Goal: Communication & Community: Answer question/provide support

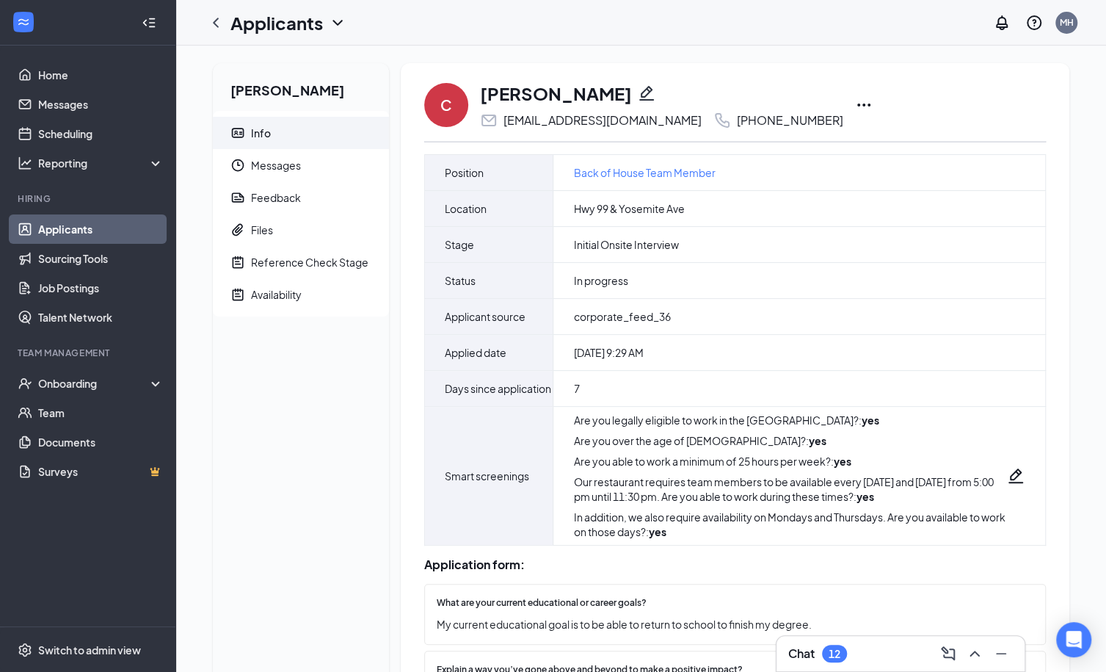
click at [855, 101] on icon "Ellipses" at bounding box center [864, 105] width 18 height 18
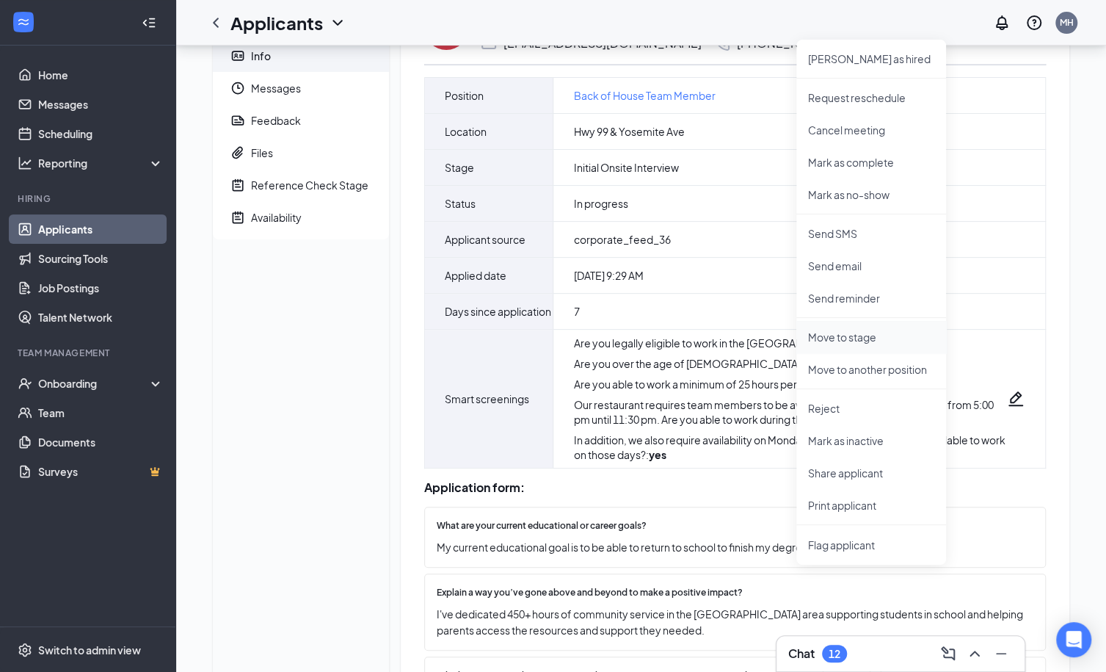
scroll to position [86, 0]
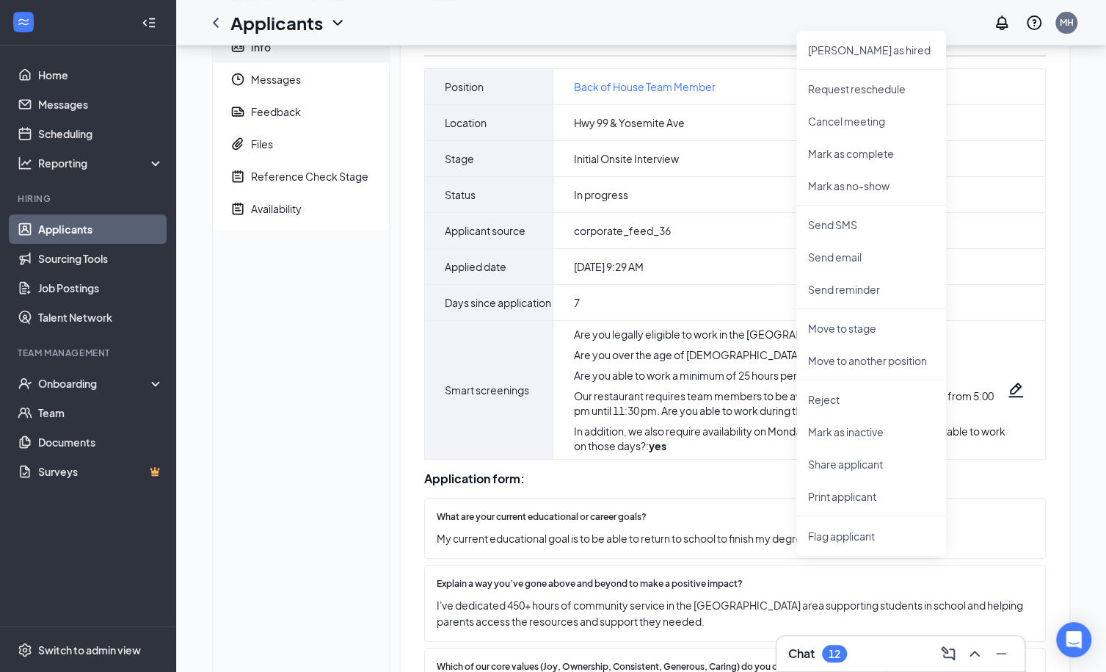
click at [323, 441] on div "Casandra Alvarez Acevedo Info Messages Feedback Files Reference Check Stage Ava…" at bounding box center [301, 526] width 176 height 1098
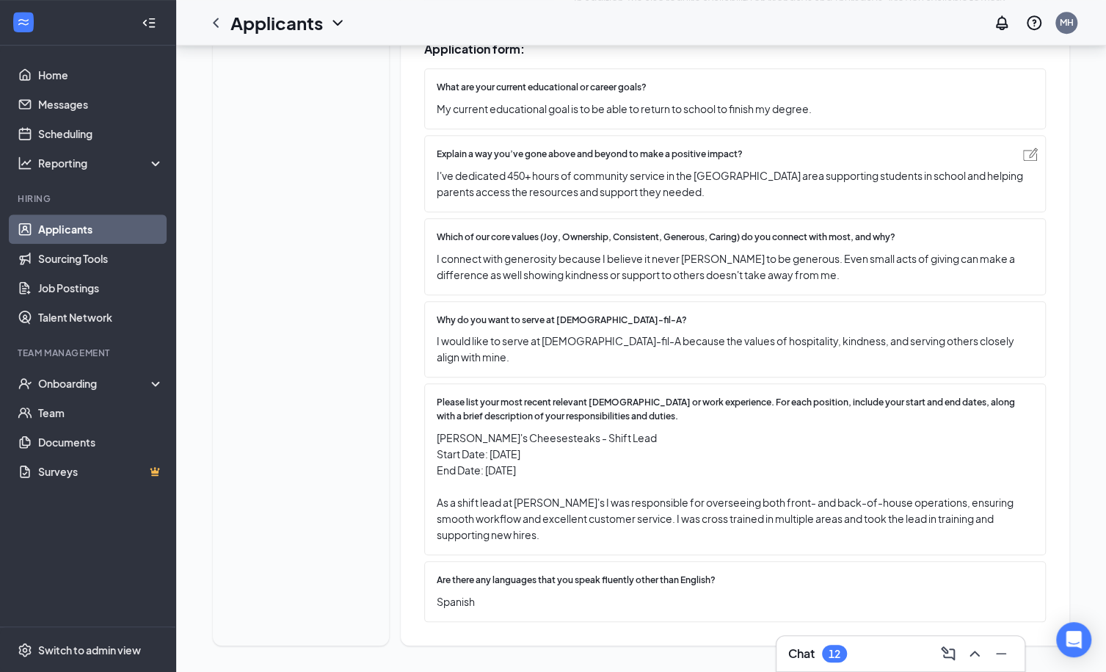
scroll to position [0, 0]
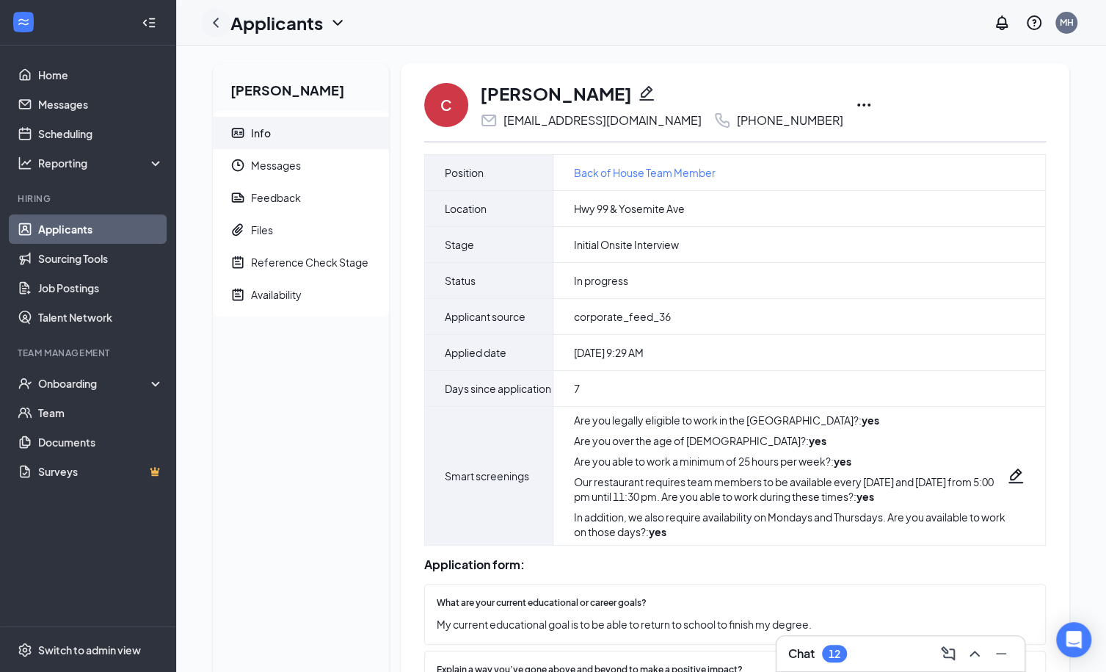
click at [217, 26] on icon "ChevronLeft" at bounding box center [216, 23] width 6 height 10
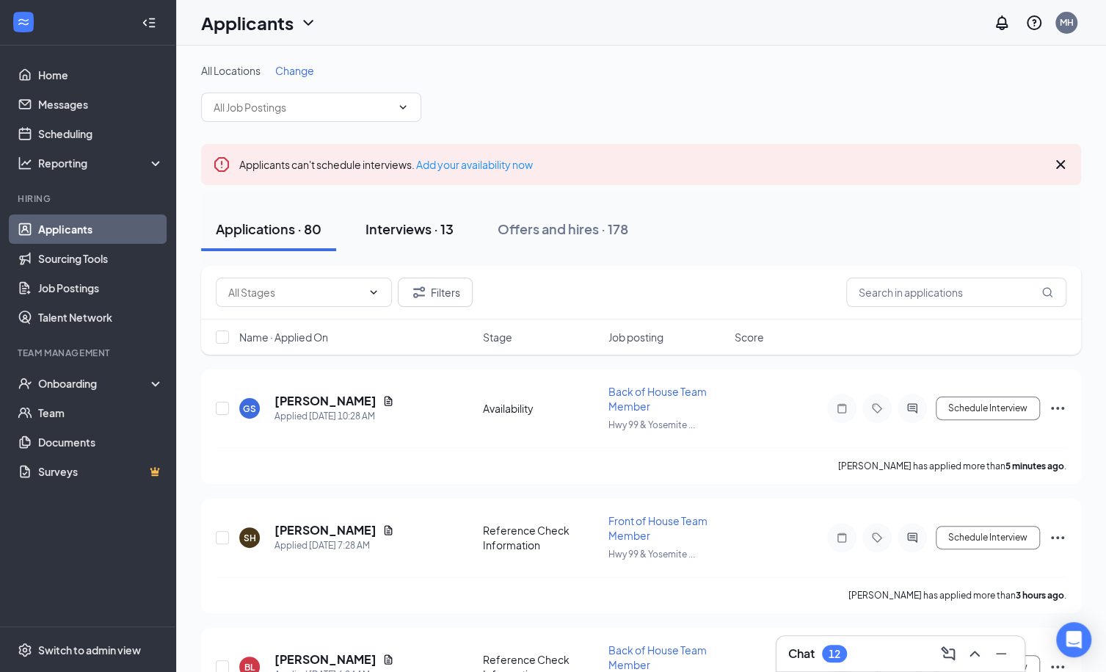
click at [431, 228] on div "Interviews · 13" at bounding box center [410, 229] width 88 height 18
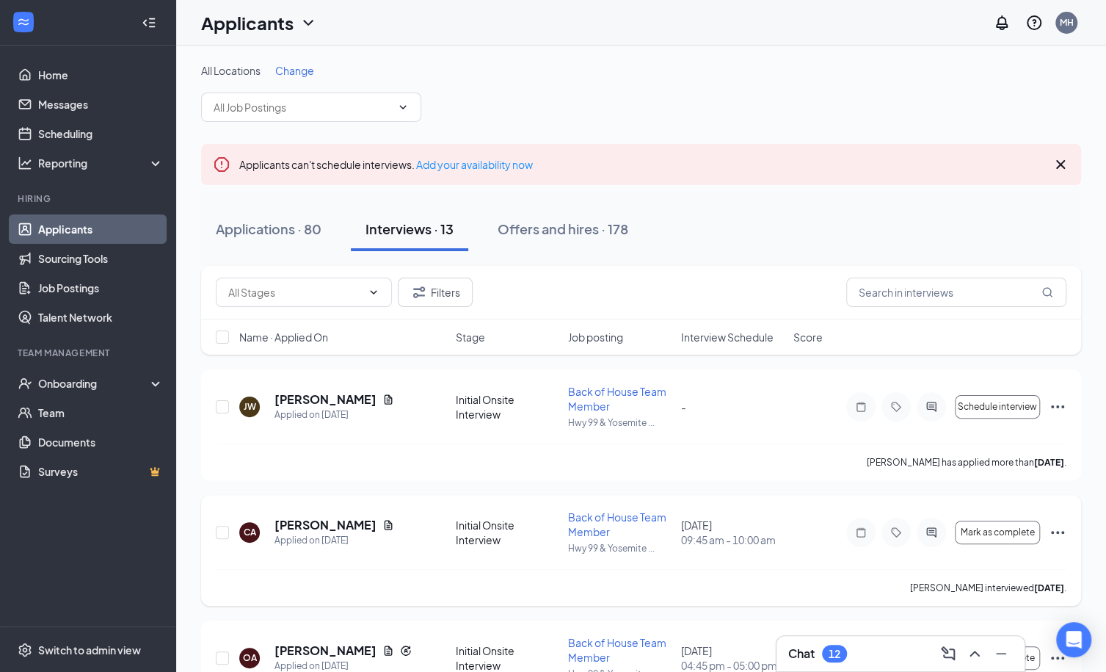
click at [1059, 532] on icon "Ellipses" at bounding box center [1058, 532] width 18 height 18
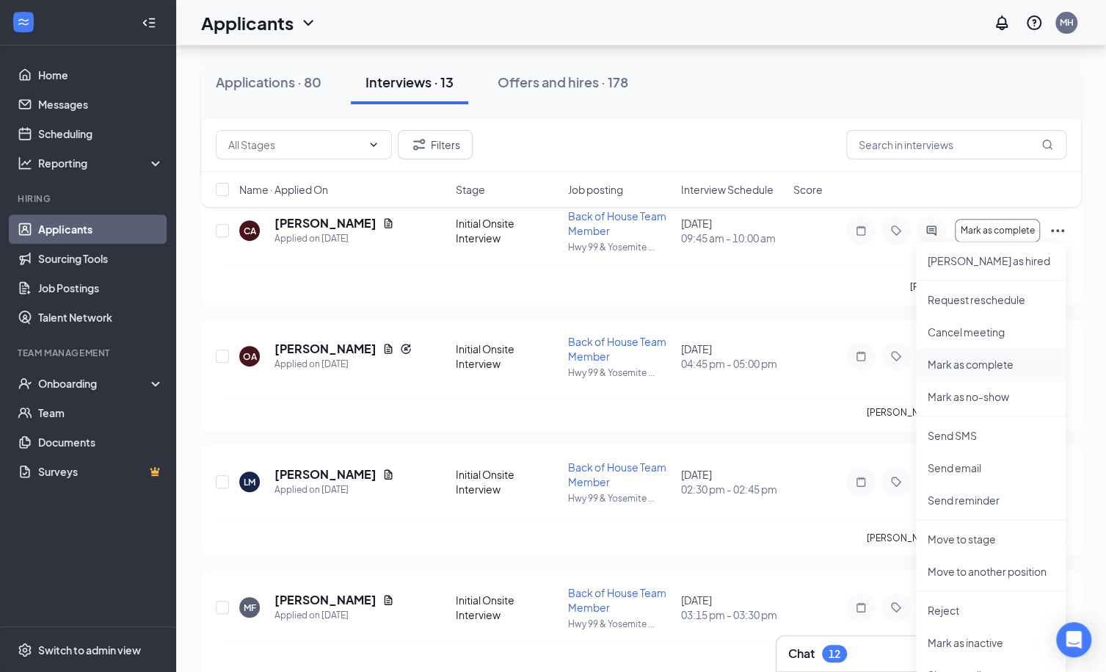
scroll to position [303, 0]
click at [1010, 531] on p "Move to stage" at bounding box center [991, 536] width 126 height 15
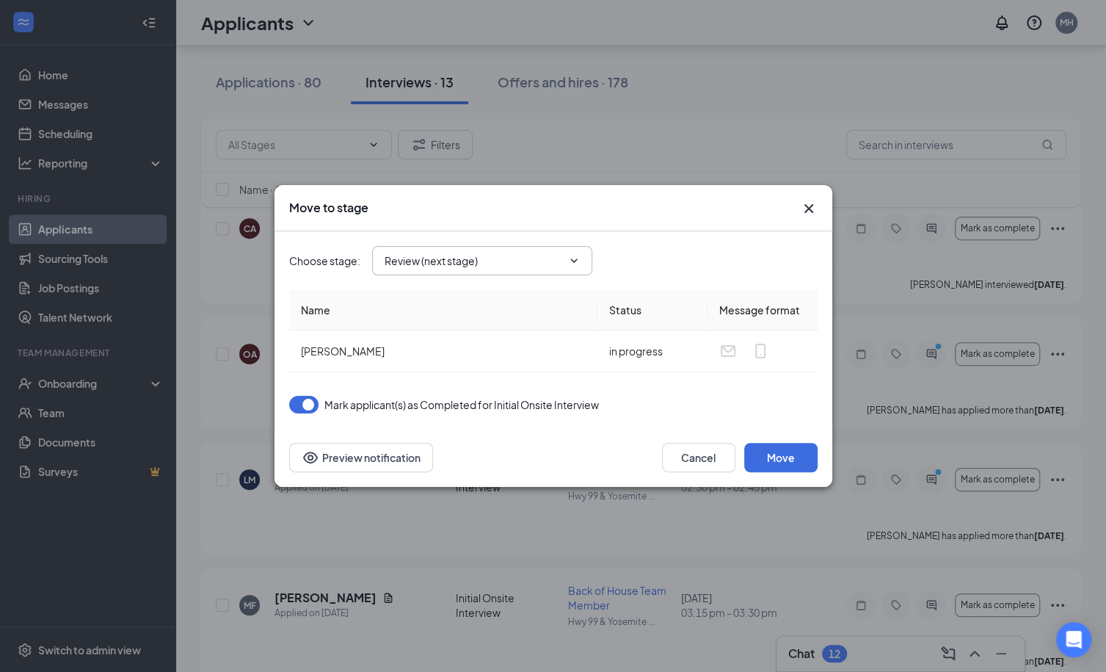
click at [535, 272] on span "Review (next stage)" at bounding box center [482, 260] width 220 height 29
click at [574, 258] on icon "ChevronDown" at bounding box center [574, 261] width 12 height 12
click at [548, 260] on input "Review (next stage)" at bounding box center [474, 261] width 178 height 16
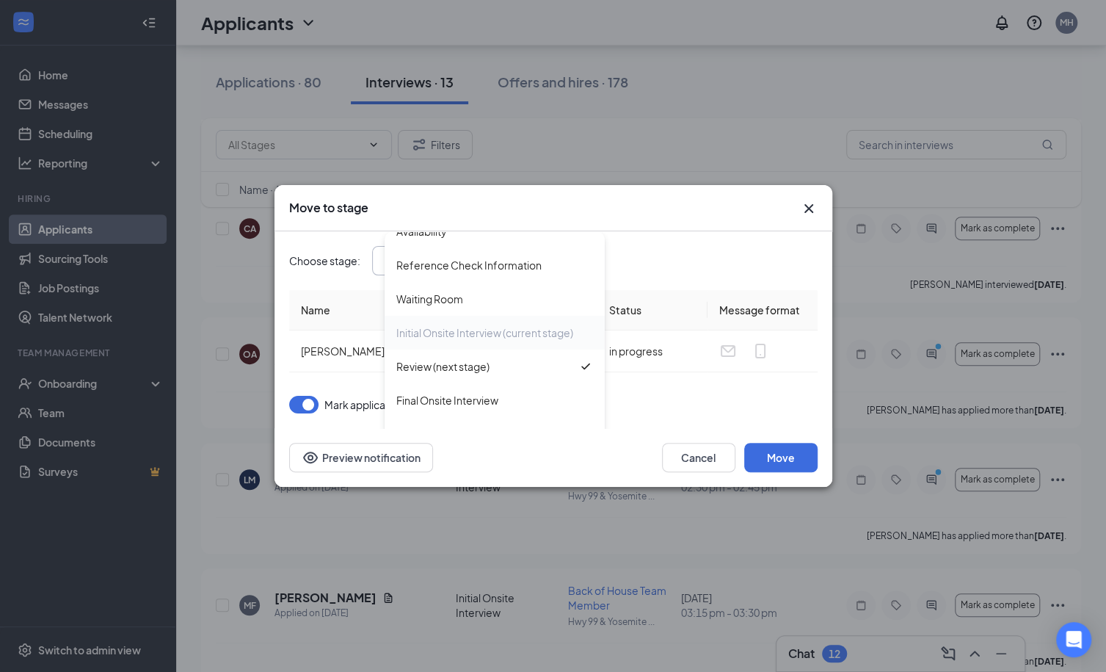
scroll to position [84, 0]
click at [519, 372] on div "Final Onsite Interview" at bounding box center [494, 367] width 197 height 16
type input "Final Onsite Interview"
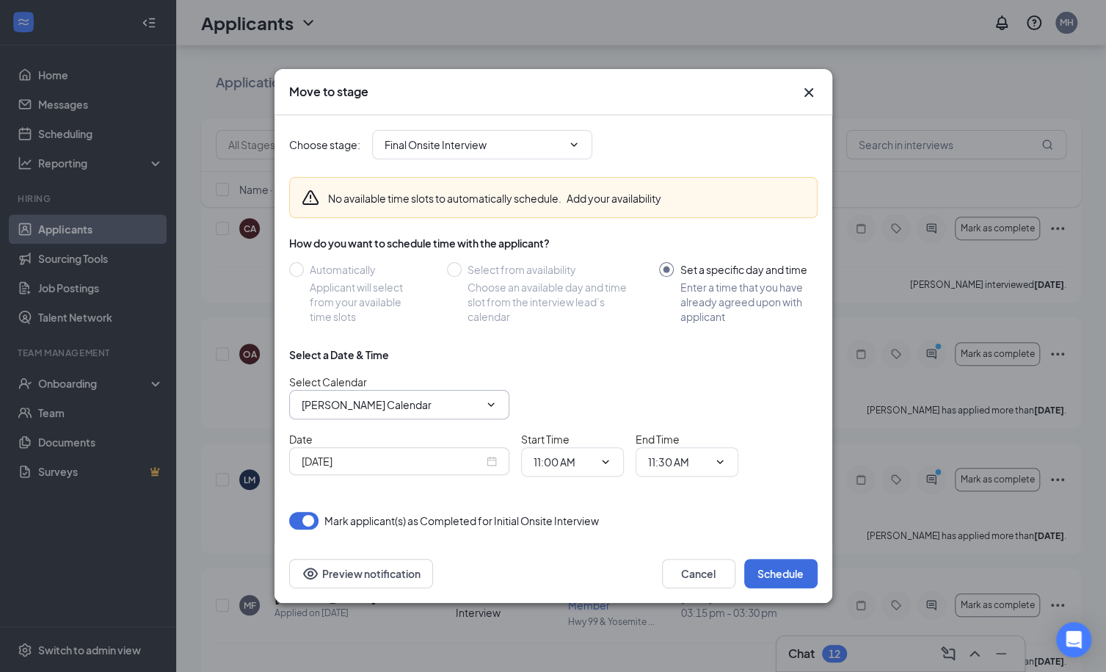
click at [432, 416] on span "Merrit Hernandez's Calendar" at bounding box center [399, 404] width 220 height 29
click at [488, 408] on icon "ChevronDown" at bounding box center [491, 405] width 12 height 12
click at [498, 399] on span "Merrit Hernandez's Calendar" at bounding box center [399, 404] width 220 height 29
click at [452, 402] on input "Merrit Hernandez's Calendar" at bounding box center [391, 404] width 178 height 16
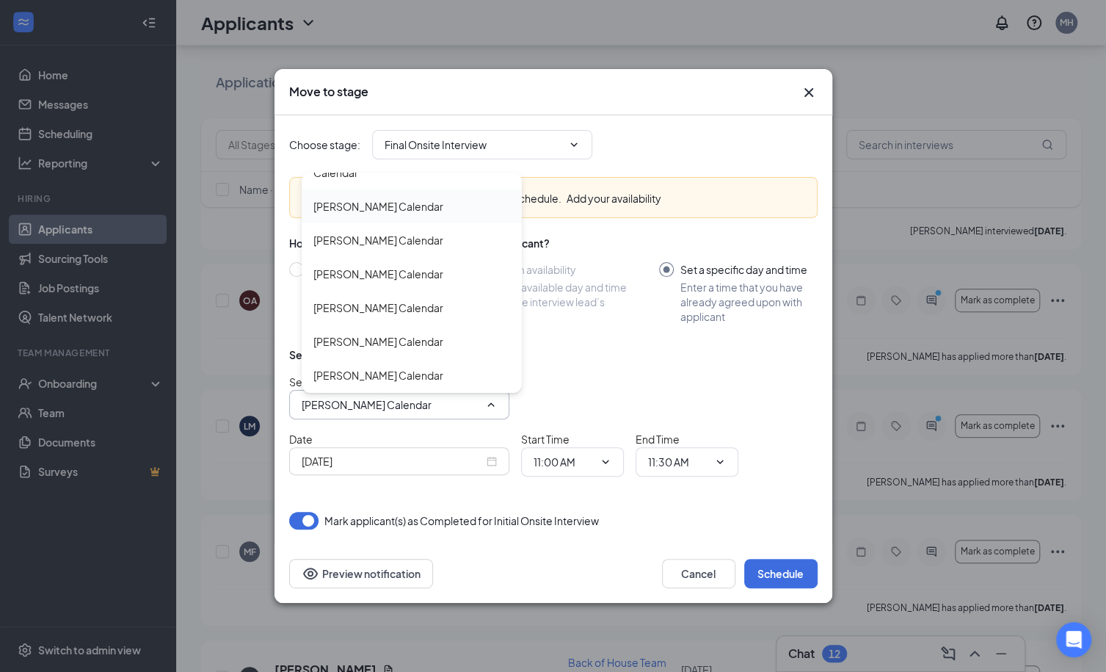
scroll to position [0, 0]
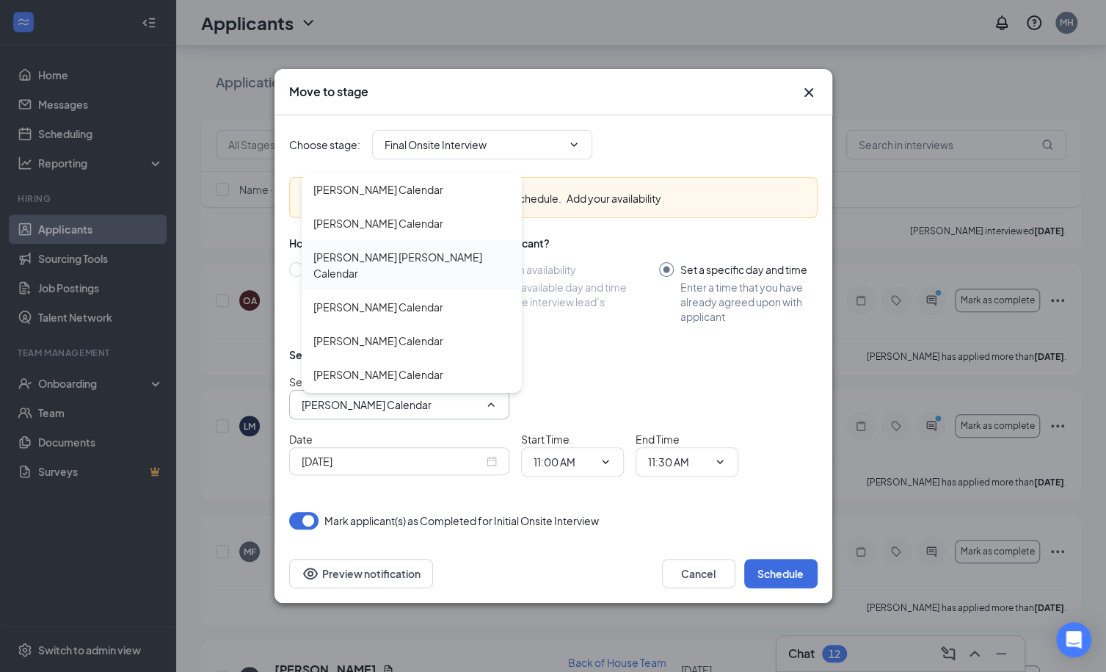
click at [420, 259] on div "Cooper Cannon's Calendar" at bounding box center [412, 265] width 197 height 32
type input "Cooper Cannon's Calendar"
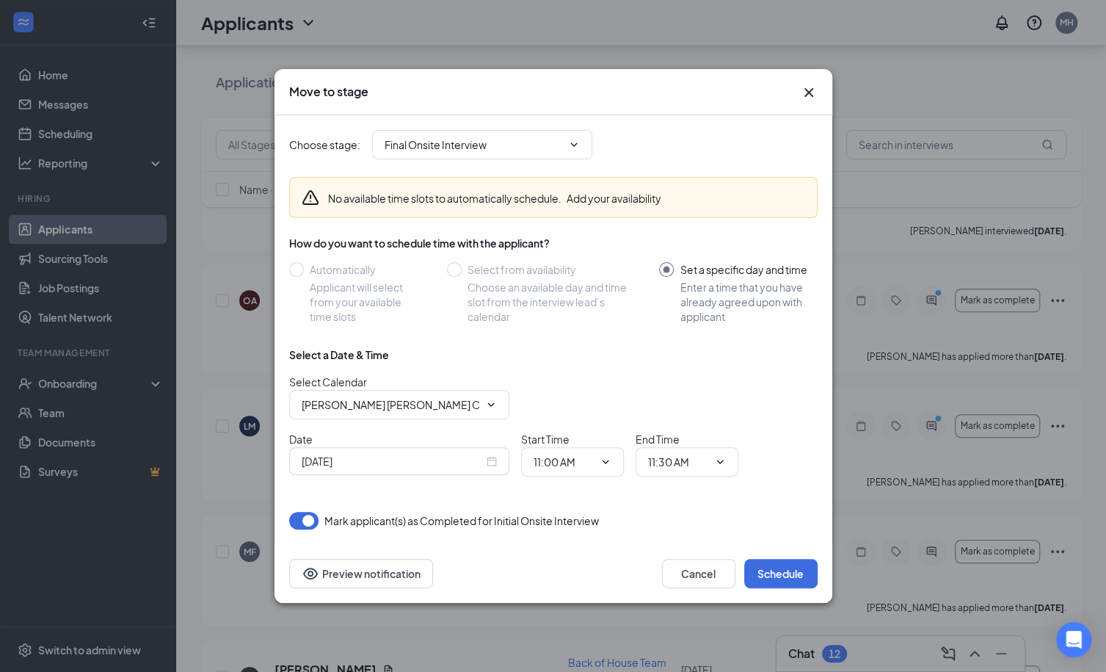
click at [489, 460] on div "Sep 15, 2025" at bounding box center [399, 461] width 195 height 16
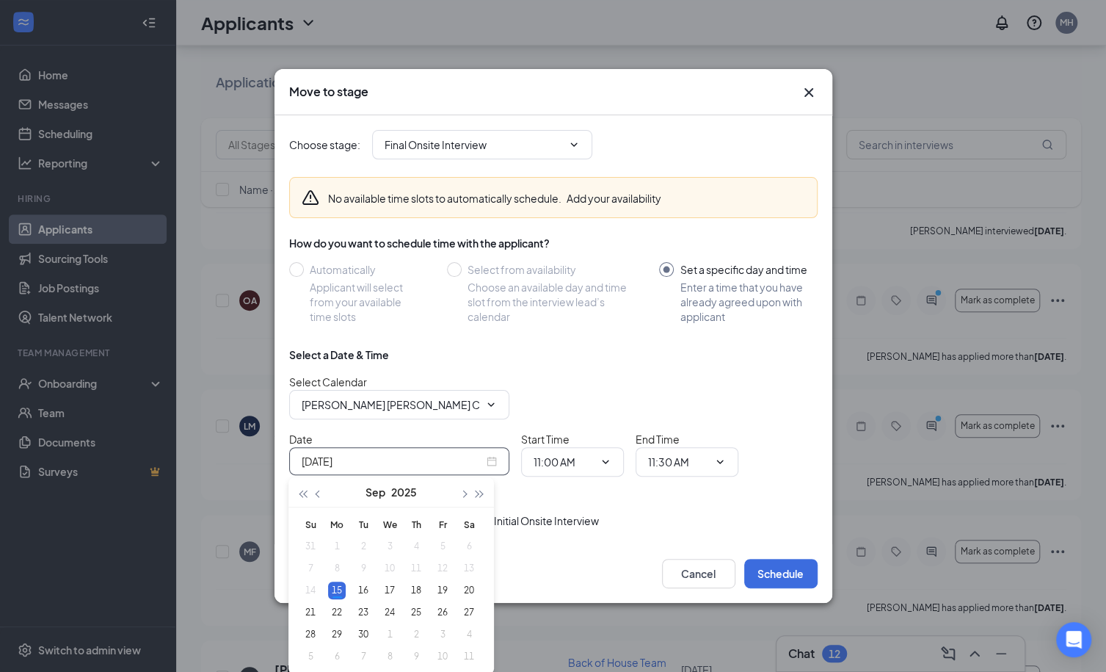
type input "Sep 15, 2025"
click at [335, 589] on div "15" at bounding box center [337, 590] width 18 height 18
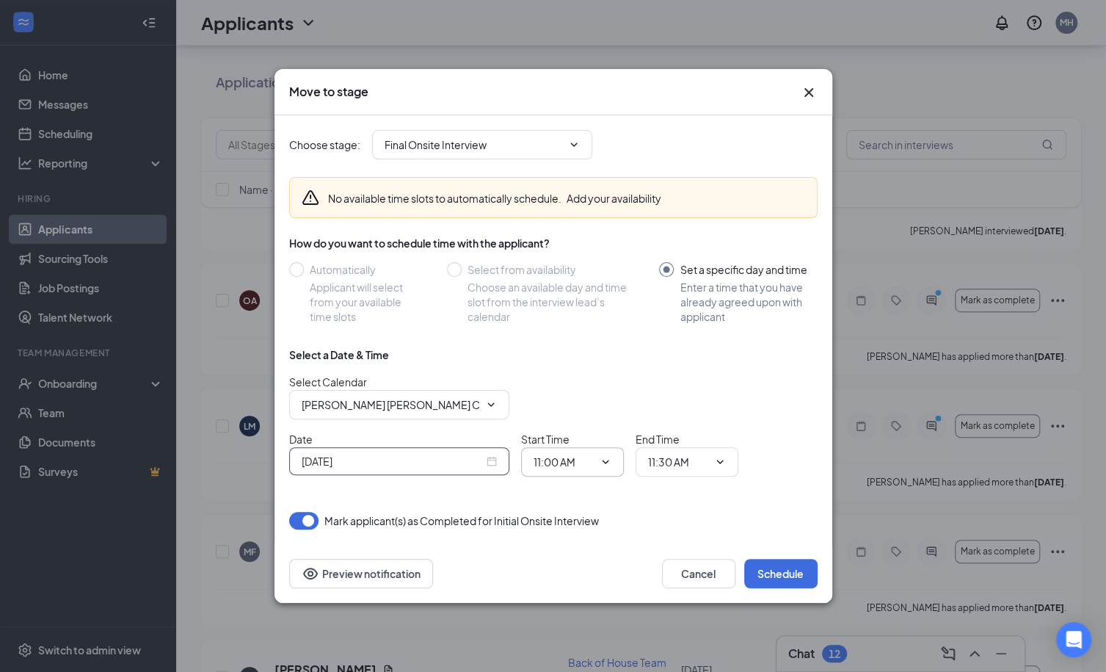
click at [538, 464] on input "11:00 AM" at bounding box center [564, 462] width 60 height 16
click at [573, 273] on div "02:30 PM" at bounding box center [567, 275] width 43 height 16
type input "02:30 PM"
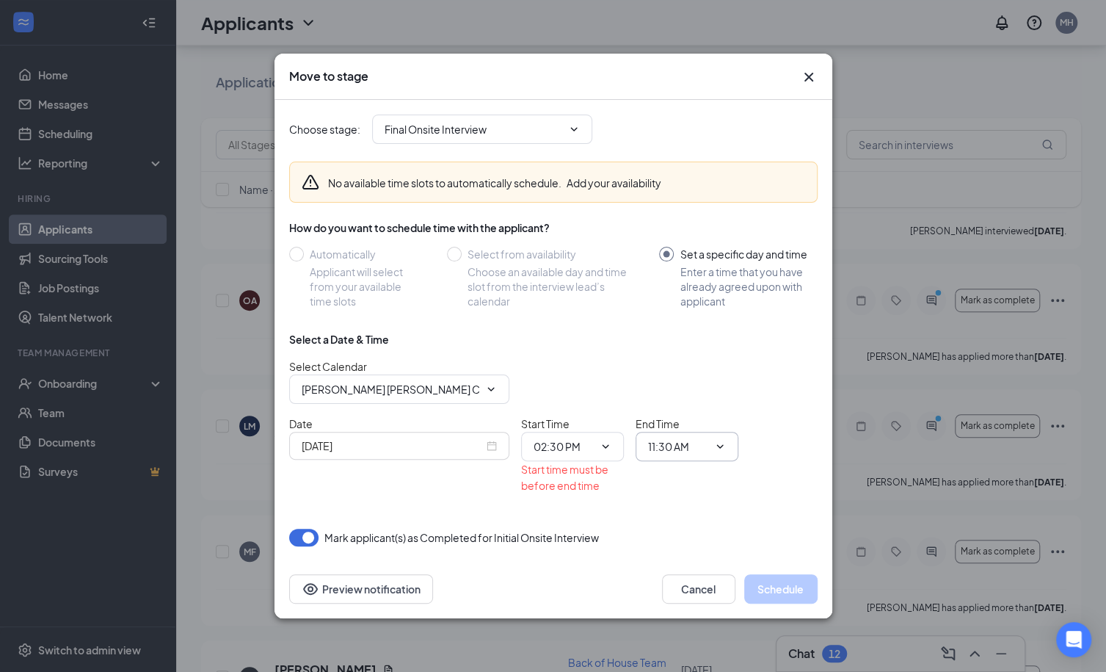
click at [674, 447] on input "11:30 AM" at bounding box center [678, 446] width 60 height 16
click at [677, 286] on div "02:45 PM" at bounding box center [681, 286] width 43 height 16
type input "02:45 PM"
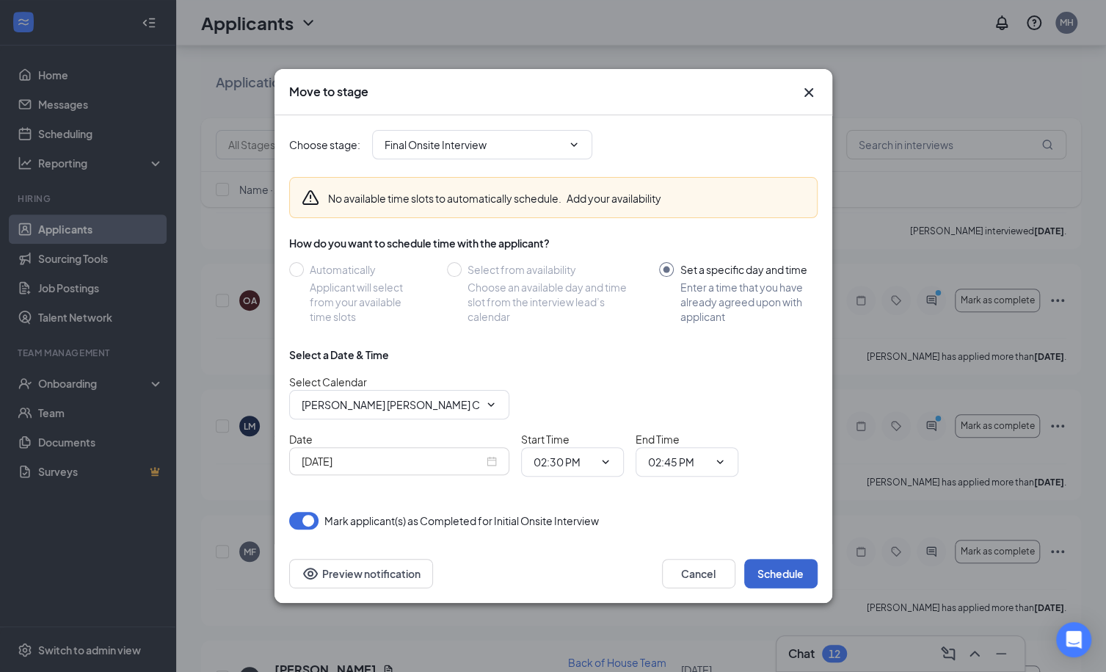
click at [783, 576] on button "Schedule" at bounding box center [780, 573] width 73 height 29
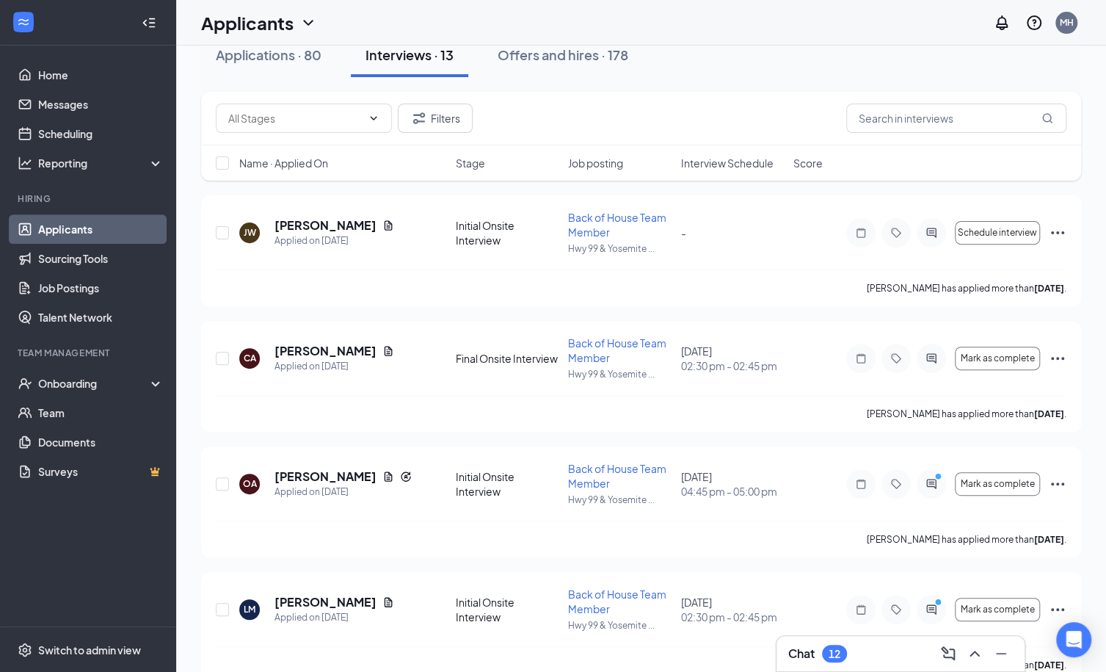
scroll to position [0, 0]
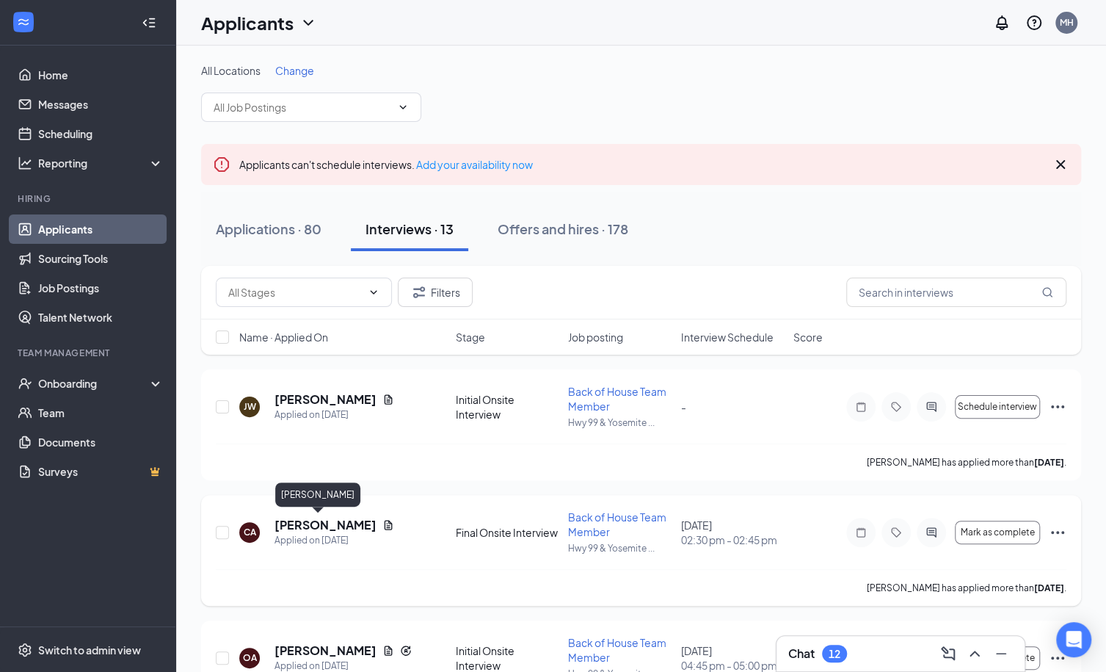
click at [299, 522] on h5 "[PERSON_NAME]" at bounding box center [326, 525] width 102 height 16
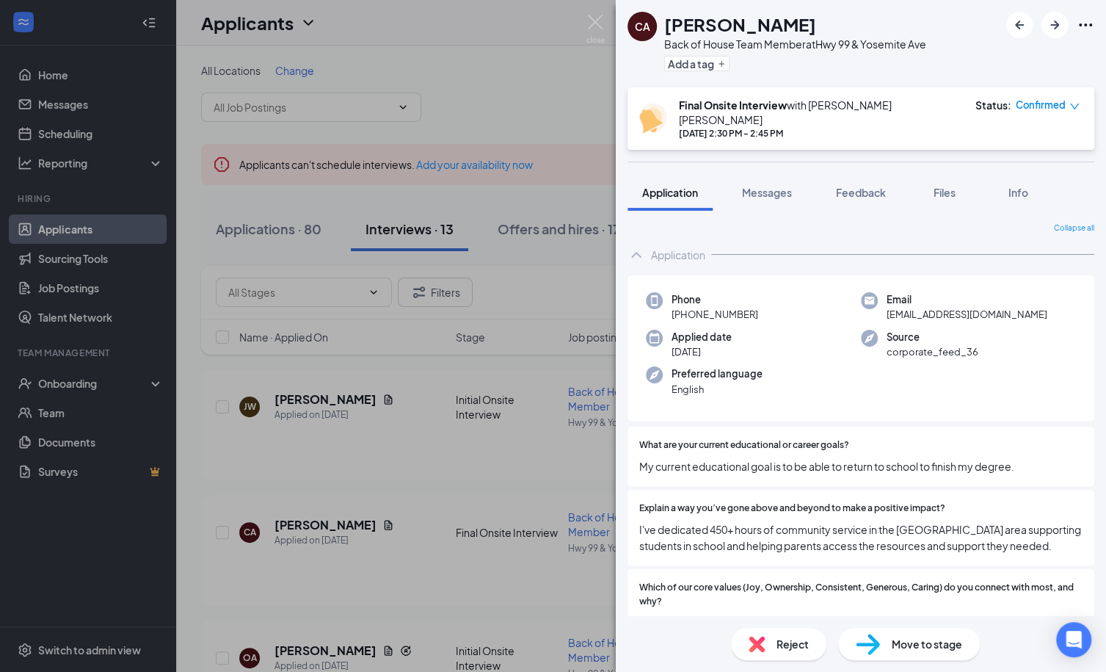
click at [1089, 32] on icon "Ellipses" at bounding box center [1086, 25] width 18 height 18
click at [945, 439] on div at bounding box center [965, 445] width 233 height 14
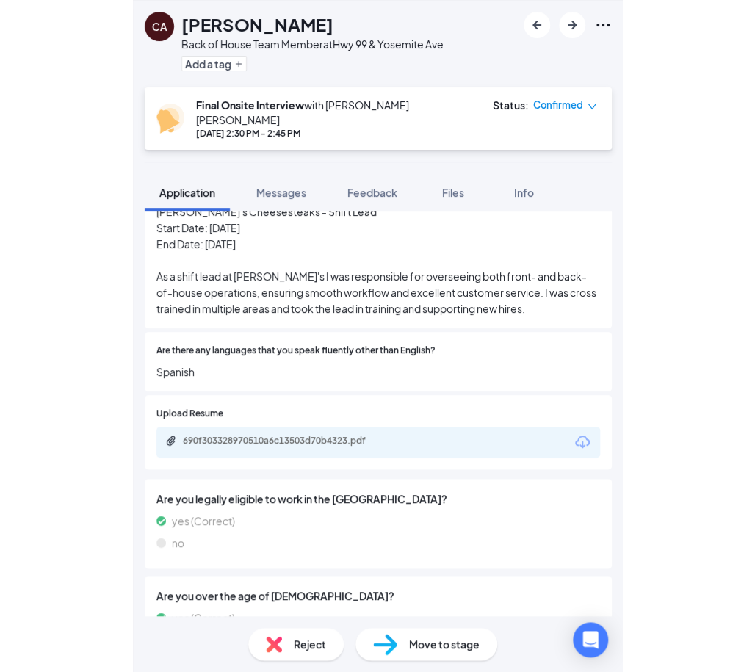
scroll to position [604, 0]
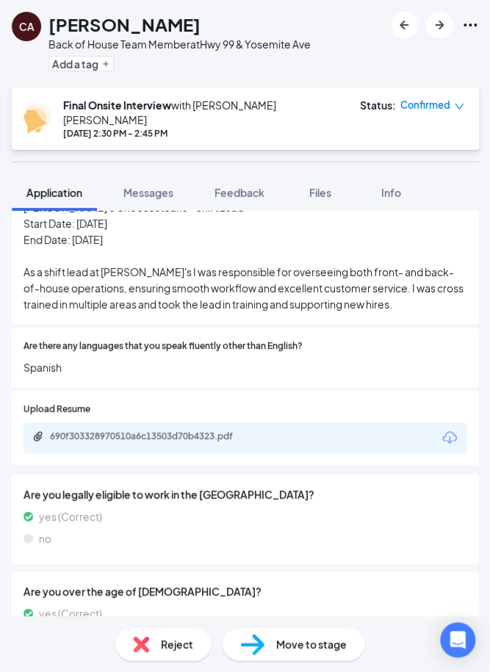
click at [238, 430] on div "690f303328970510a6c13503d70b4323.pdf" at bounding box center [153, 436] width 206 height 12
click at [452, 407] on div "Upload Resume 690f303328970510a6c13503d70b4323.pdf" at bounding box center [244, 427] width 443 height 51
click at [452, 429] on icon "Download" at bounding box center [450, 438] width 18 height 18
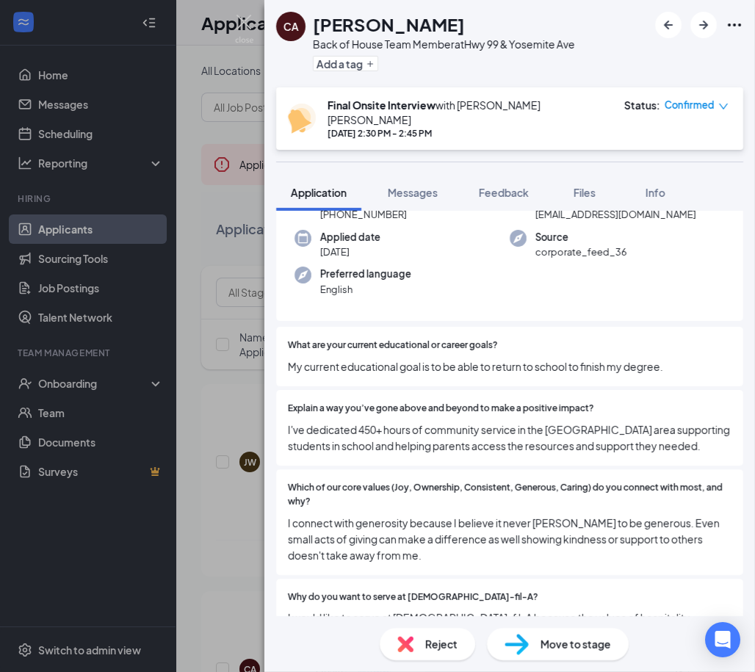
scroll to position [0, 0]
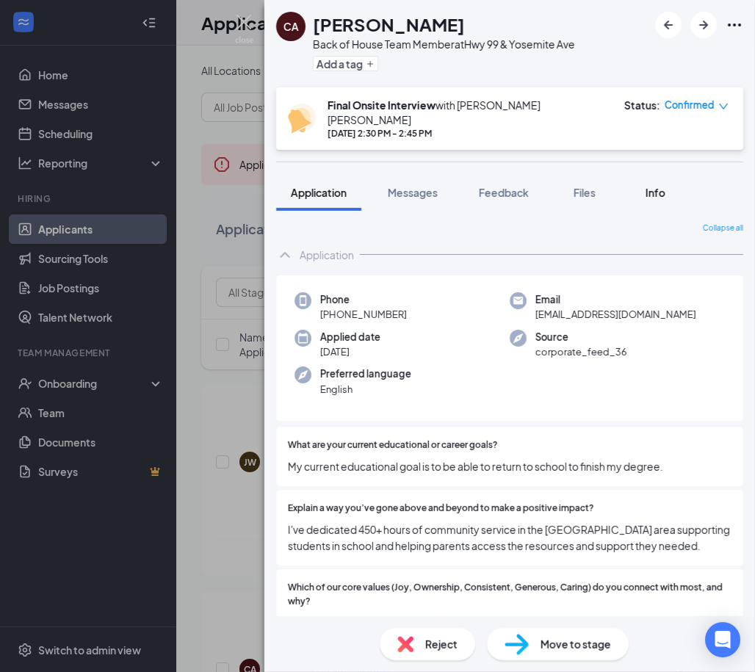
click at [639, 179] on button "Info" at bounding box center [655, 192] width 59 height 37
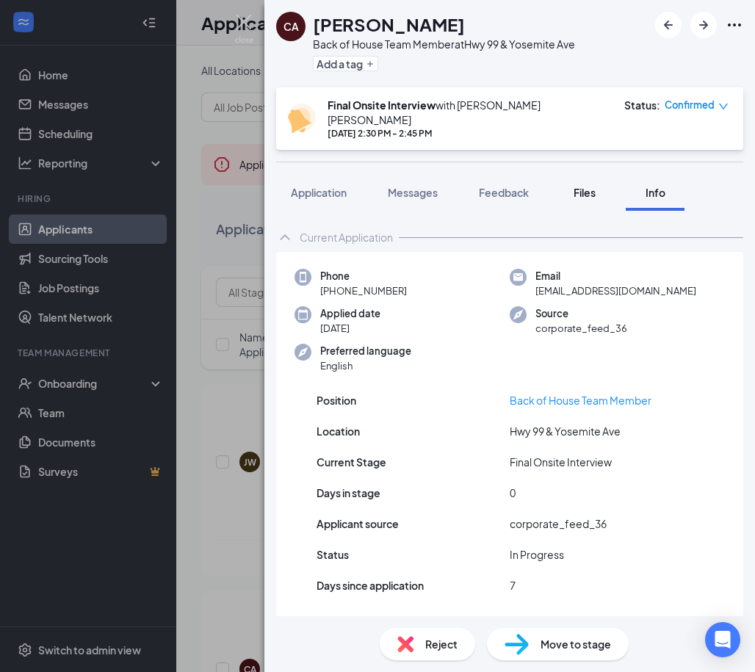
click at [563, 179] on button "Files" at bounding box center [584, 192] width 59 height 37
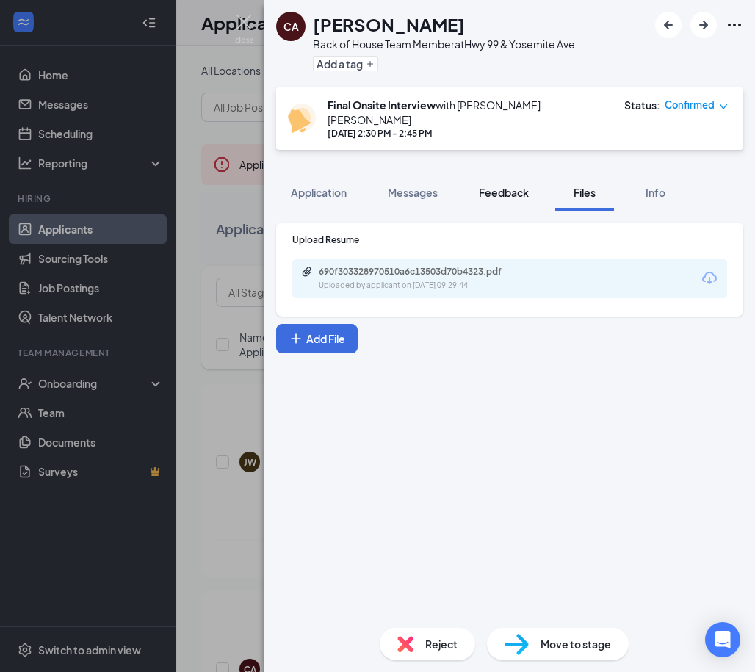
click at [514, 186] on span "Feedback" at bounding box center [504, 192] width 50 height 13
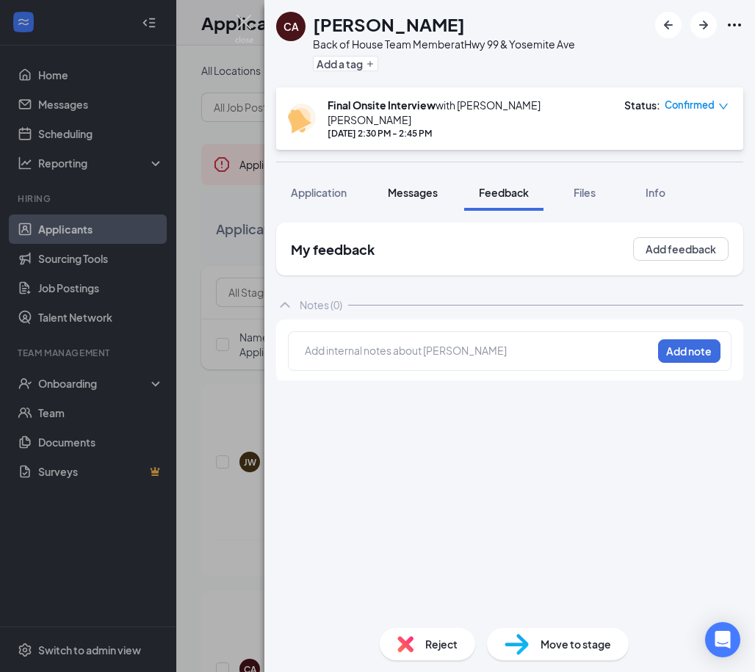
click at [424, 189] on button "Messages" at bounding box center [412, 192] width 79 height 37
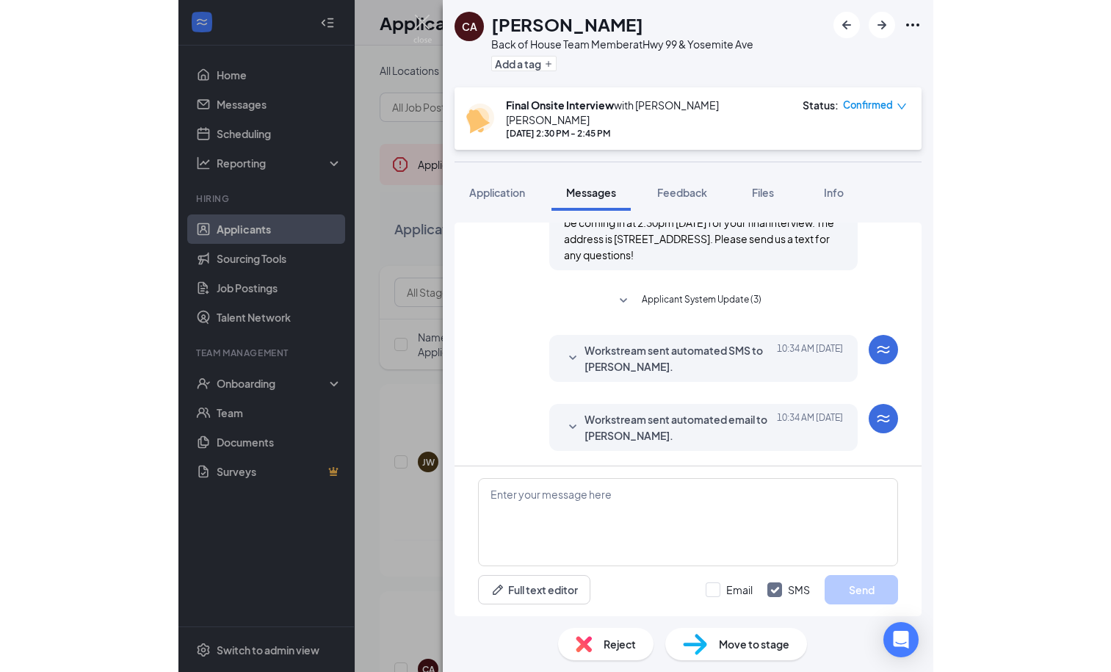
scroll to position [927, 0]
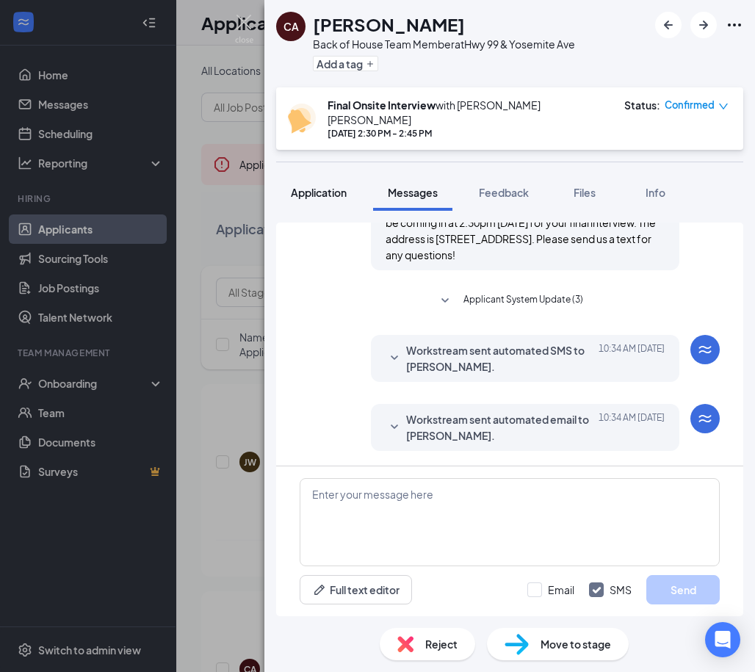
click at [345, 189] on button "Application" at bounding box center [318, 192] width 85 height 37
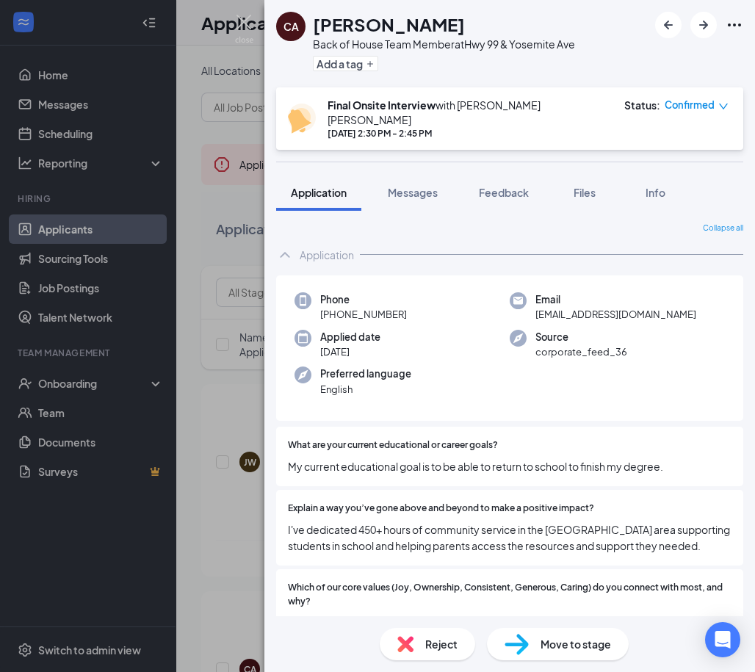
click at [723, 26] on div at bounding box center [699, 25] width 88 height 26
click at [739, 26] on icon "Ellipses" at bounding box center [734, 24] width 13 height 3
click at [715, 59] on link "View full application" at bounding box center [655, 58] width 159 height 15
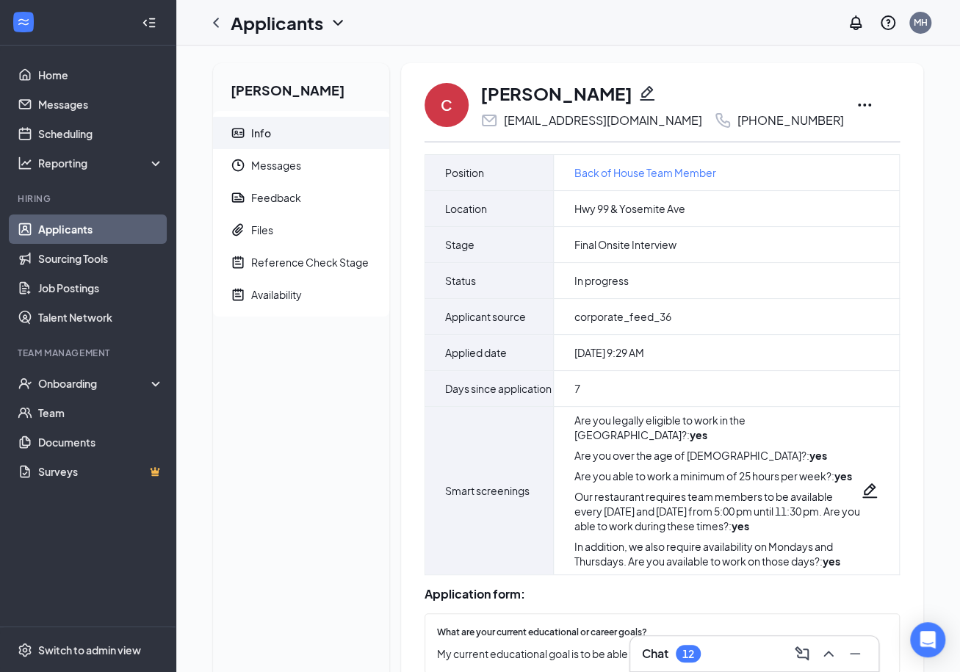
click at [754, 101] on icon "Ellipses" at bounding box center [864, 105] width 18 height 18
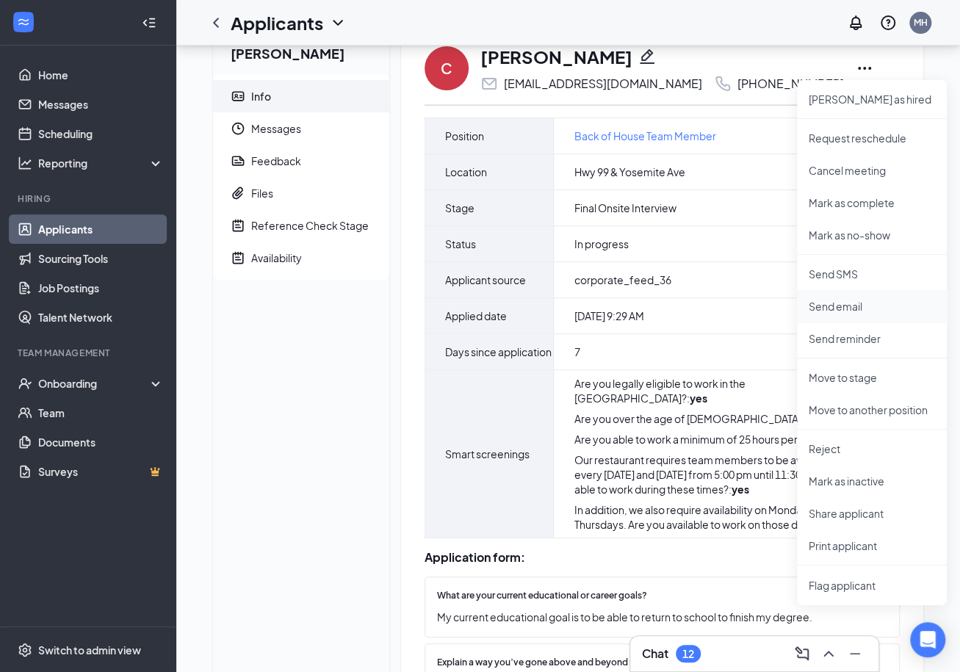
scroll to position [38, 0]
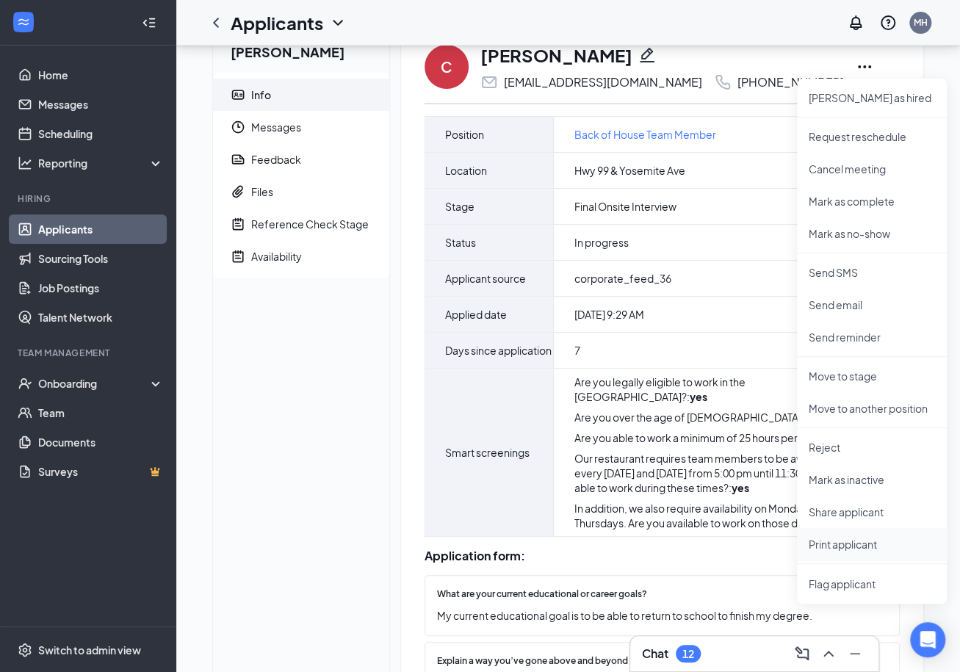
click at [754, 542] on p "Print applicant" at bounding box center [871, 544] width 126 height 15
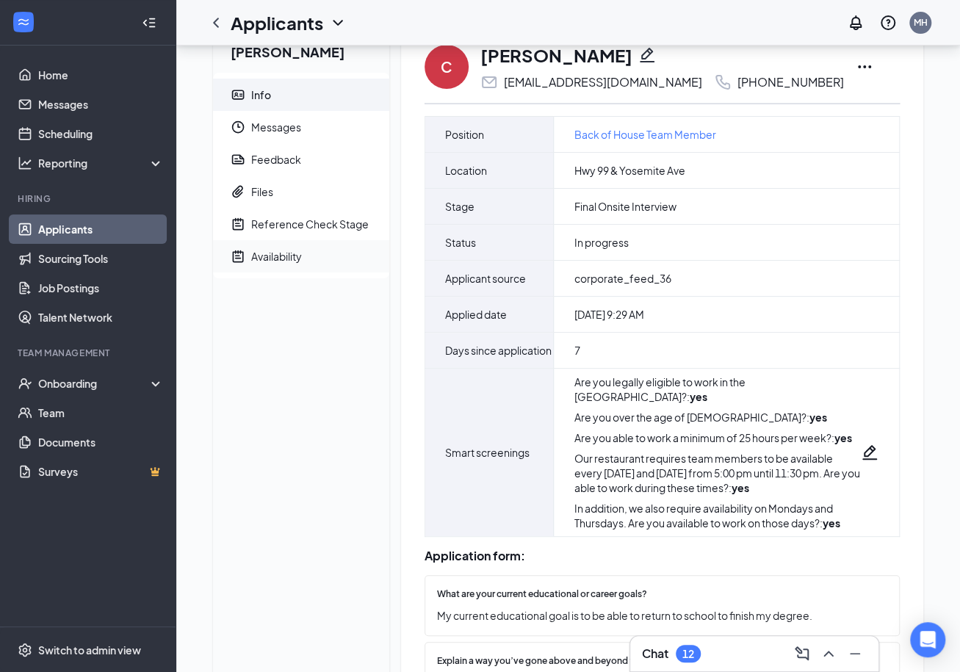
click at [294, 272] on span "Availability" at bounding box center [314, 256] width 126 height 32
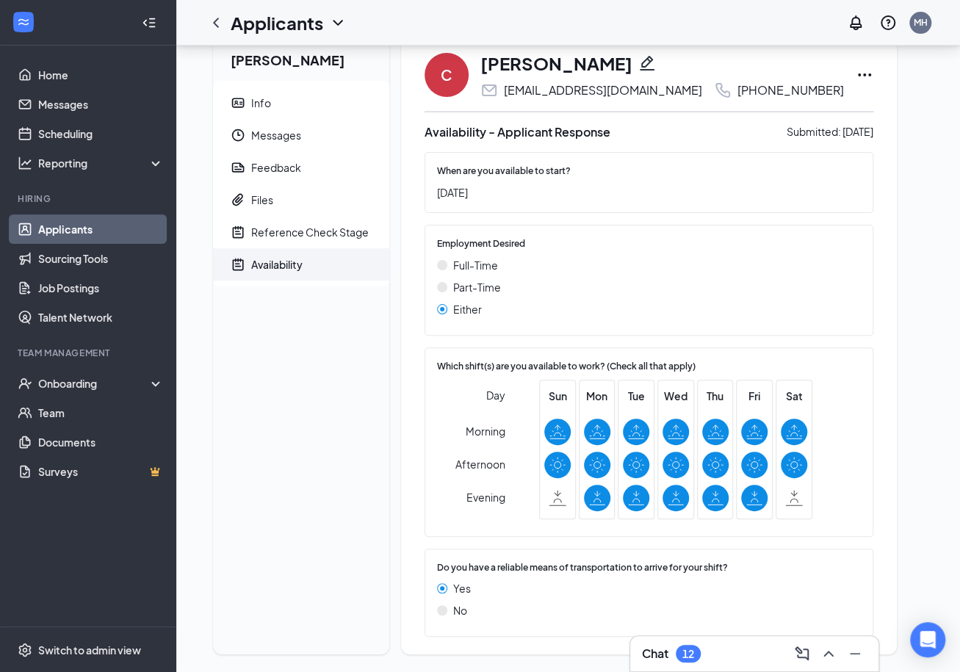
scroll to position [40, 0]
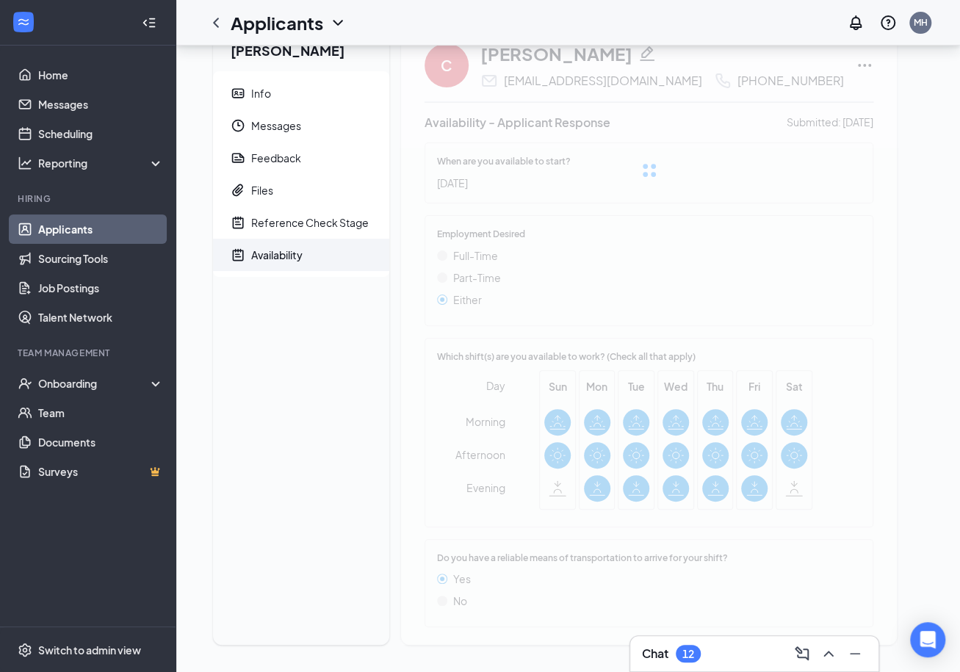
click at [97, 220] on link "Applicants" at bounding box center [101, 228] width 126 height 29
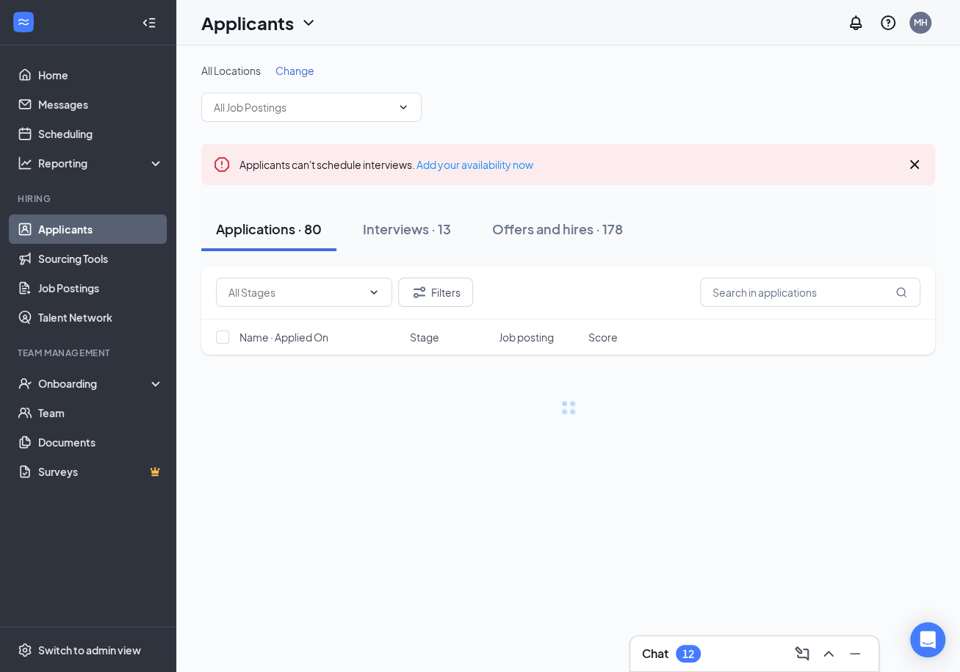
click at [694, 662] on div "Chat 12" at bounding box center [754, 653] width 225 height 23
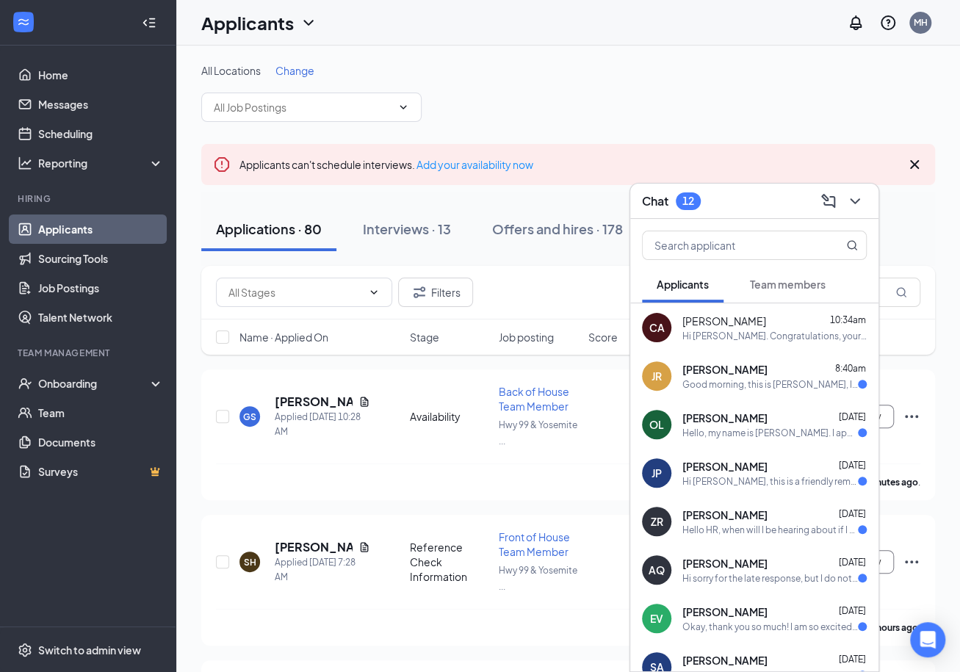
click at [754, 391] on div "JR [PERSON_NAME] 8:40am Good morning, this is [PERSON_NAME], I applied for the …" at bounding box center [754, 376] width 248 height 48
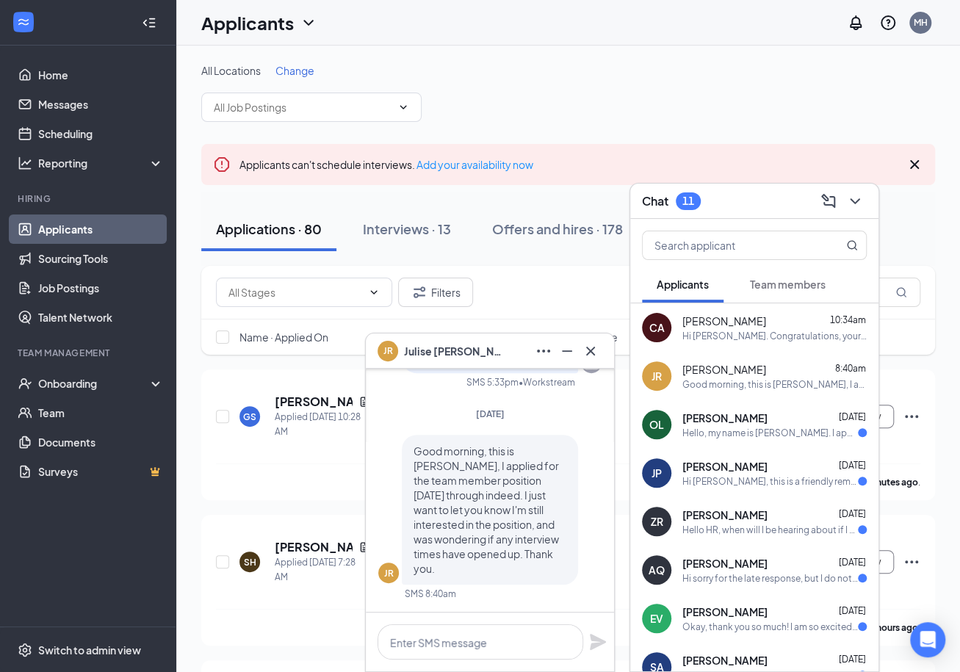
click at [754, 432] on div "Hello, my name is [PERSON_NAME]. I applied for a position at [DEMOGRAPHIC_DATA]…" at bounding box center [769, 433] width 175 height 12
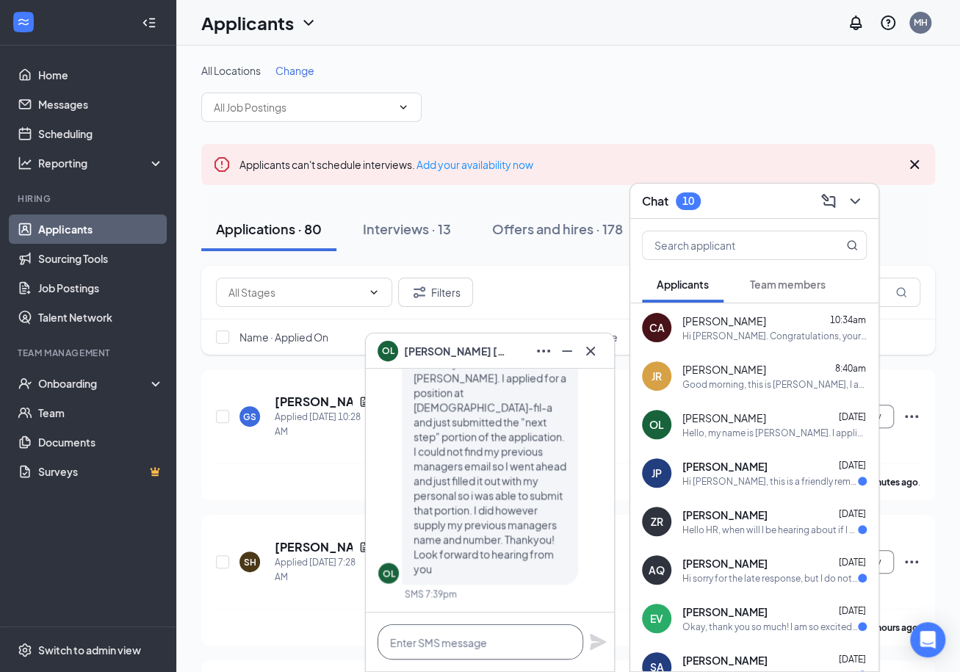
click at [508, 629] on textarea at bounding box center [480, 641] width 206 height 35
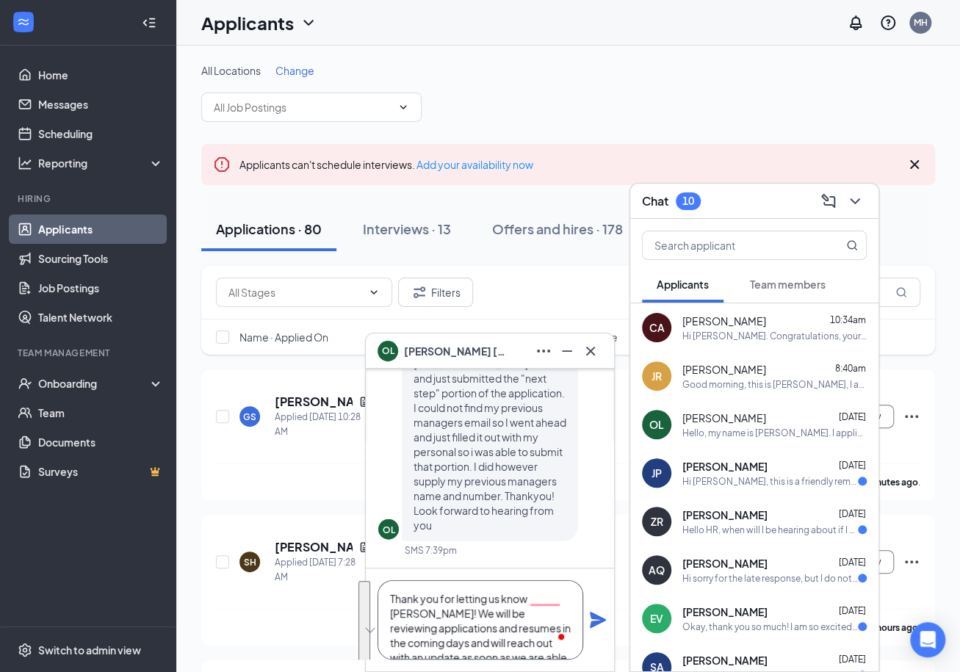
click at [484, 618] on textarea "Thank you for letting us know [PERSON_NAME]! We will be reviewing applications …" at bounding box center [480, 619] width 206 height 79
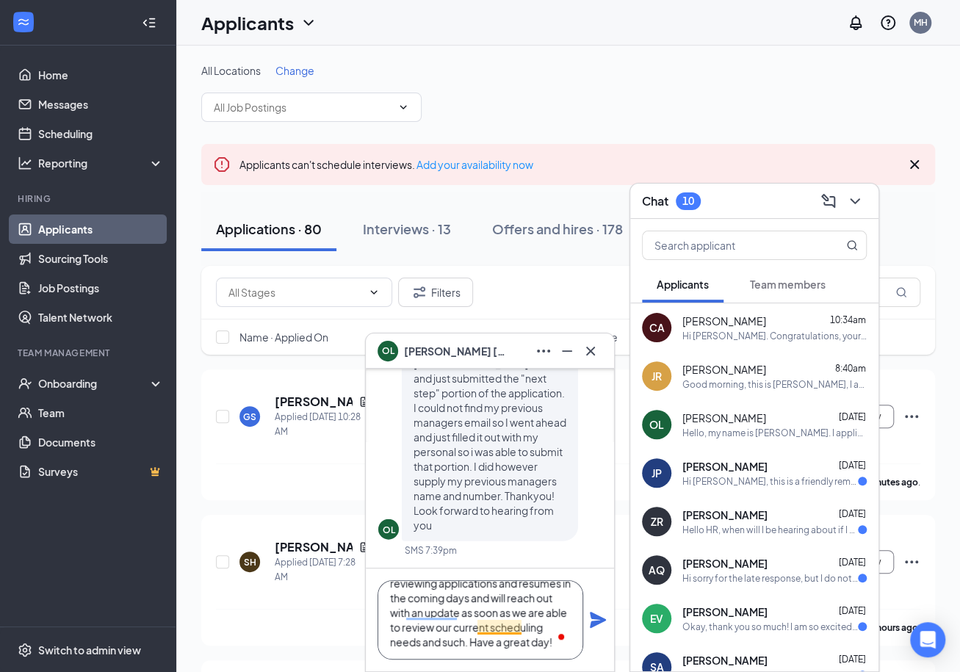
click at [479, 631] on textarea "Thank you for letting us know [PERSON_NAME]! We will be reviewing applications …" at bounding box center [480, 619] width 206 height 79
type textarea "Thank you for letting us know [PERSON_NAME]! We will be reviewing applications …"
click at [595, 618] on icon "Plane" at bounding box center [598, 620] width 16 height 16
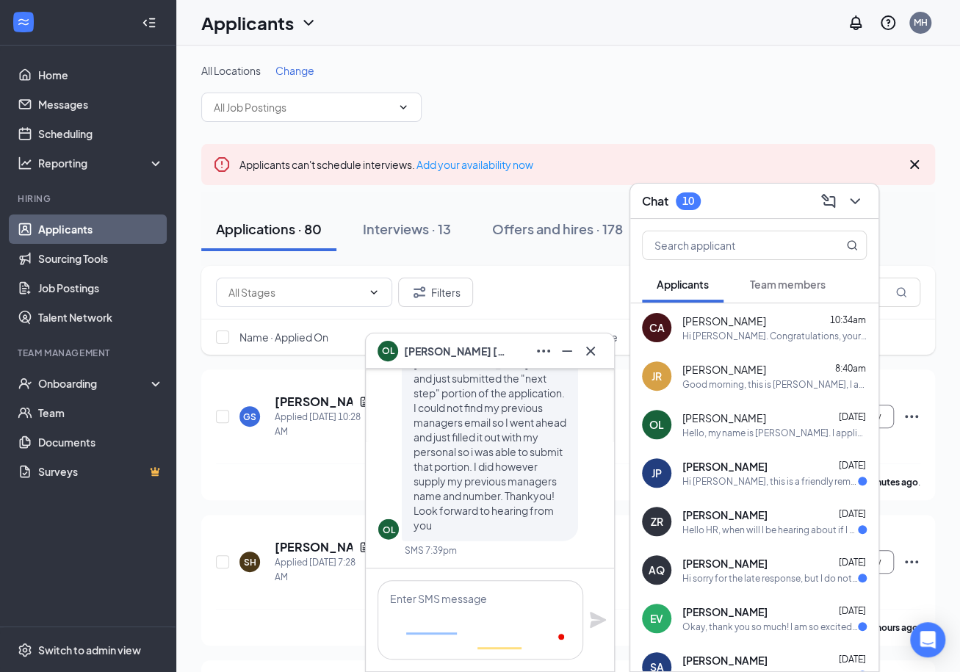
scroll to position [0, 0]
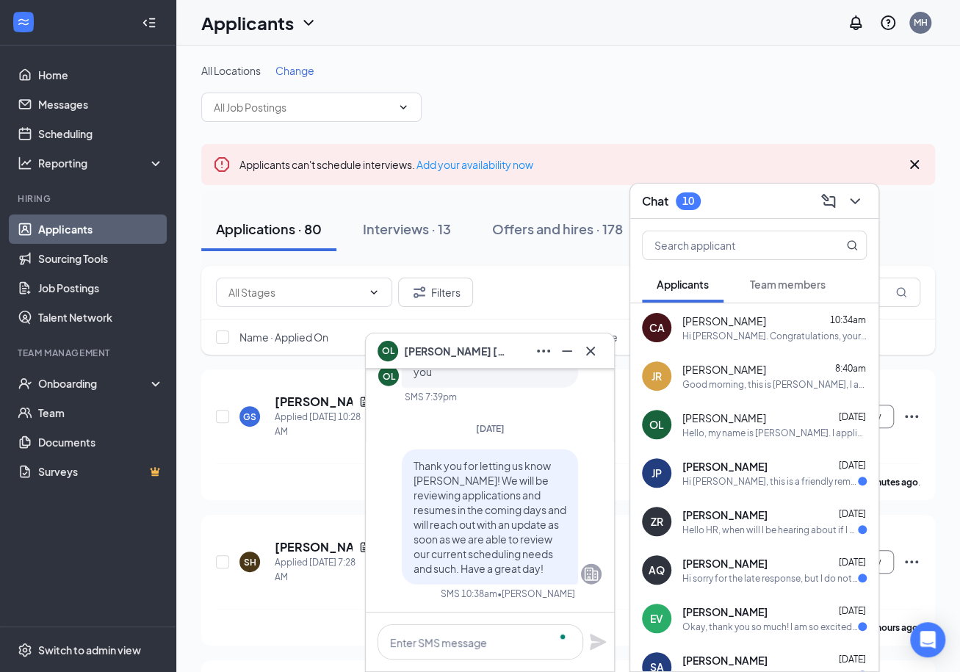
click at [754, 391] on div "JR [PERSON_NAME] 8:40am Good morning, this is [PERSON_NAME], I applied for the …" at bounding box center [754, 376] width 248 height 48
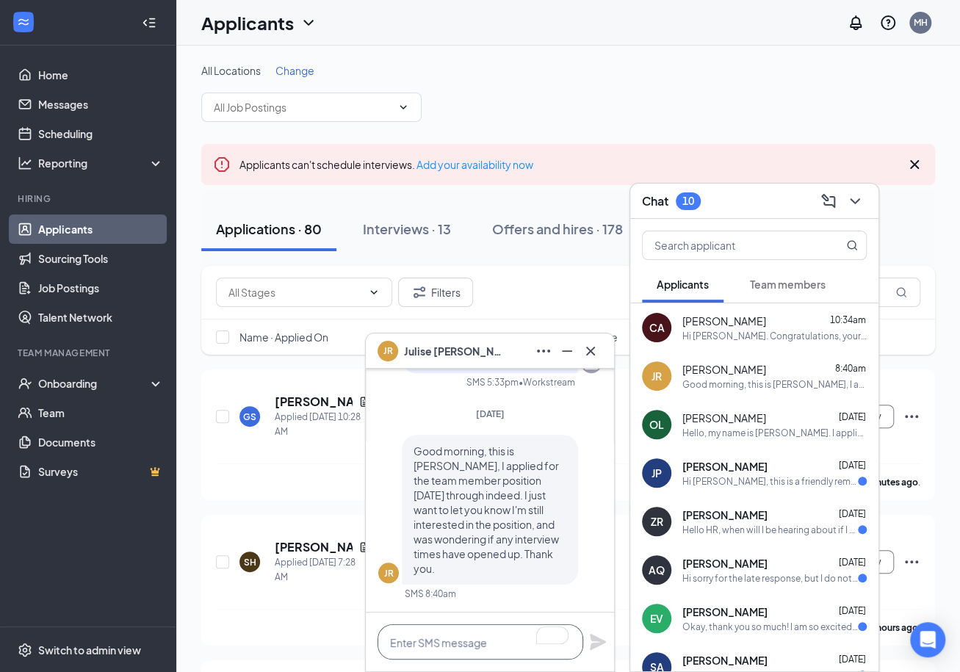
click at [464, 659] on textarea "To enrich screen reader interactions, please activate Accessibility in Grammarl…" at bounding box center [480, 641] width 206 height 35
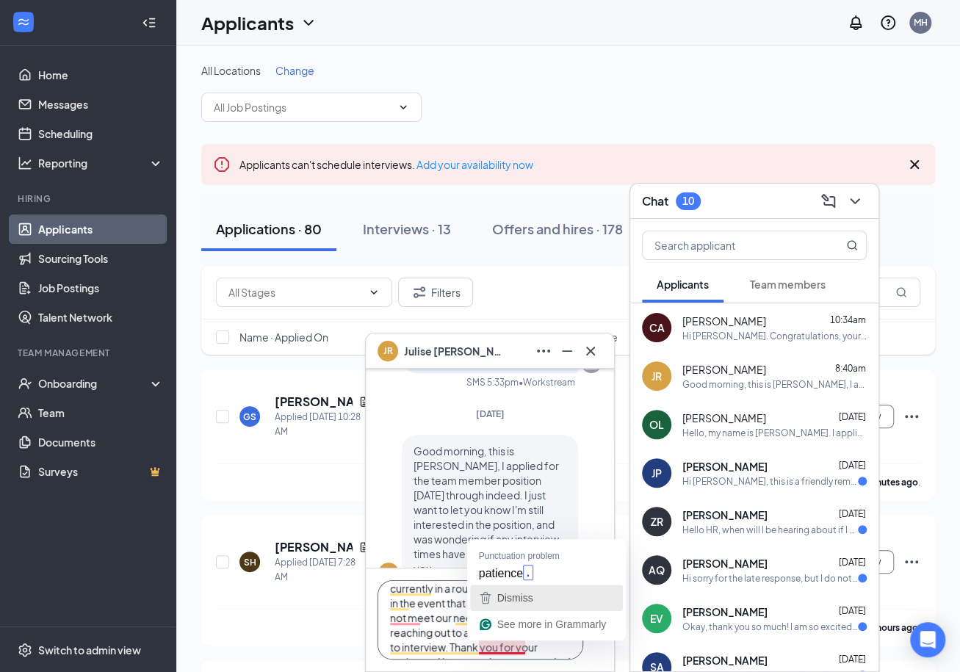
click at [532, 602] on span "Dismiss" at bounding box center [515, 598] width 36 height 12
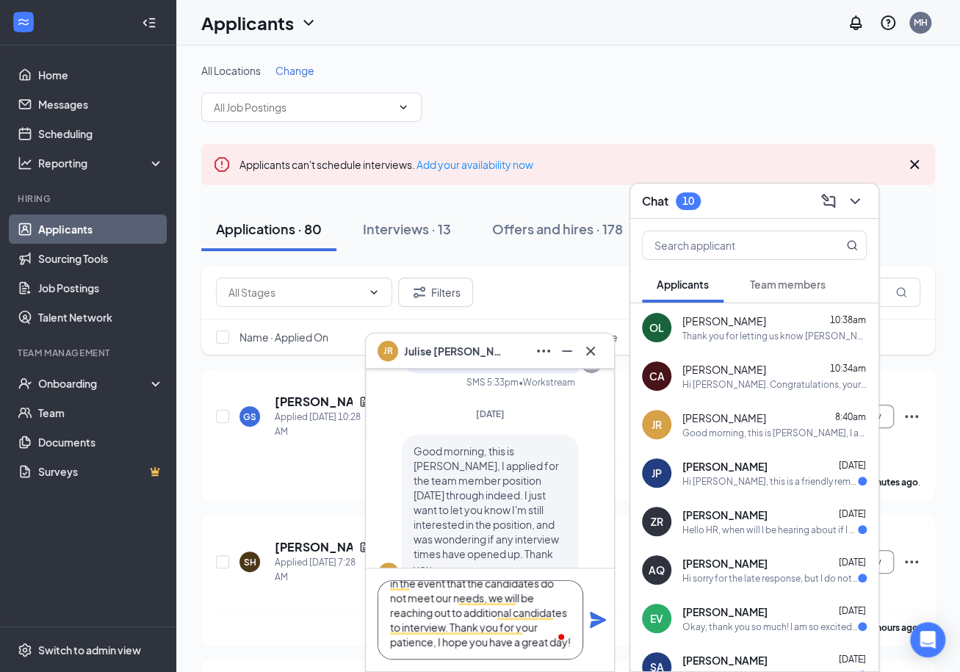
type textarea "Thank you [PERSON_NAME]! We are currently in a round of final interviews, in th…"
click at [595, 618] on icon "Plane" at bounding box center [598, 620] width 16 height 16
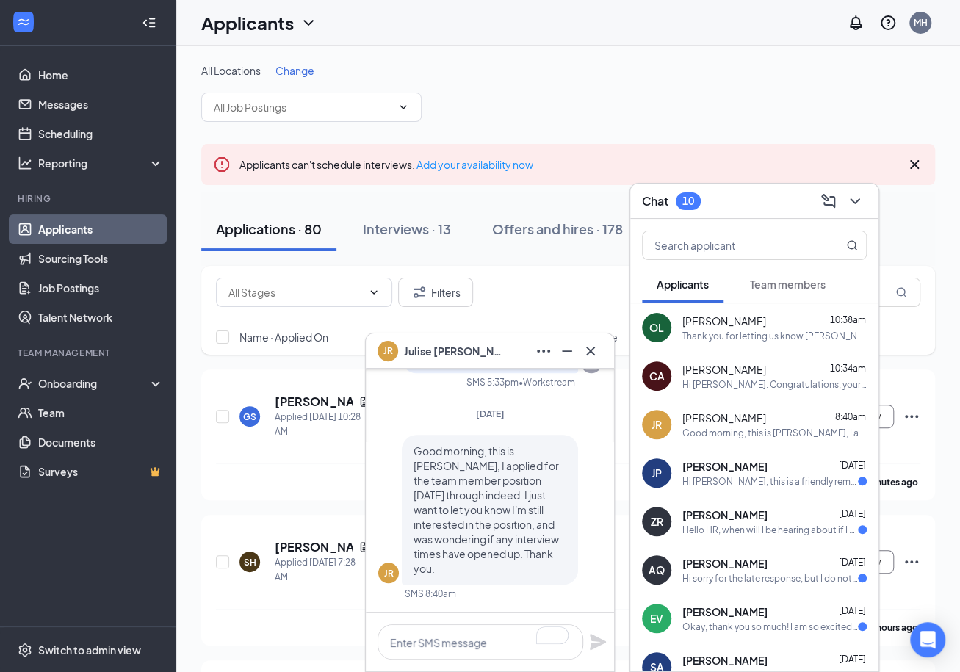
click at [754, 493] on div "JP [PERSON_NAME] [DATE] Hi [PERSON_NAME], this is a friendly reminder. To move …" at bounding box center [754, 473] width 248 height 48
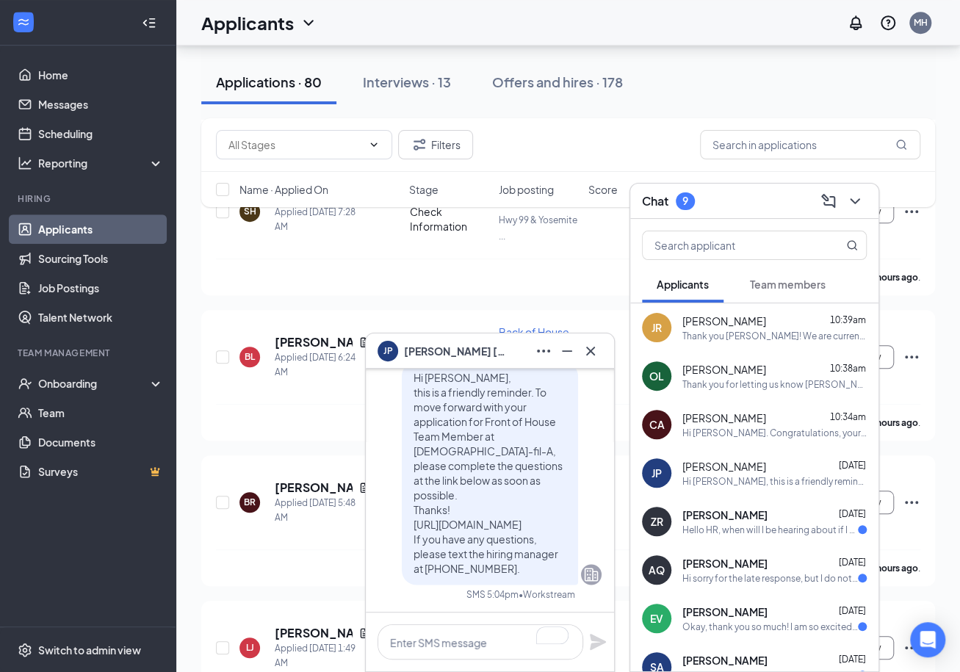
click at [754, 531] on div "Hello HR, when will I be hearing about if I got the job or not? [PERSON_NAME] m…" at bounding box center [769, 529] width 175 height 12
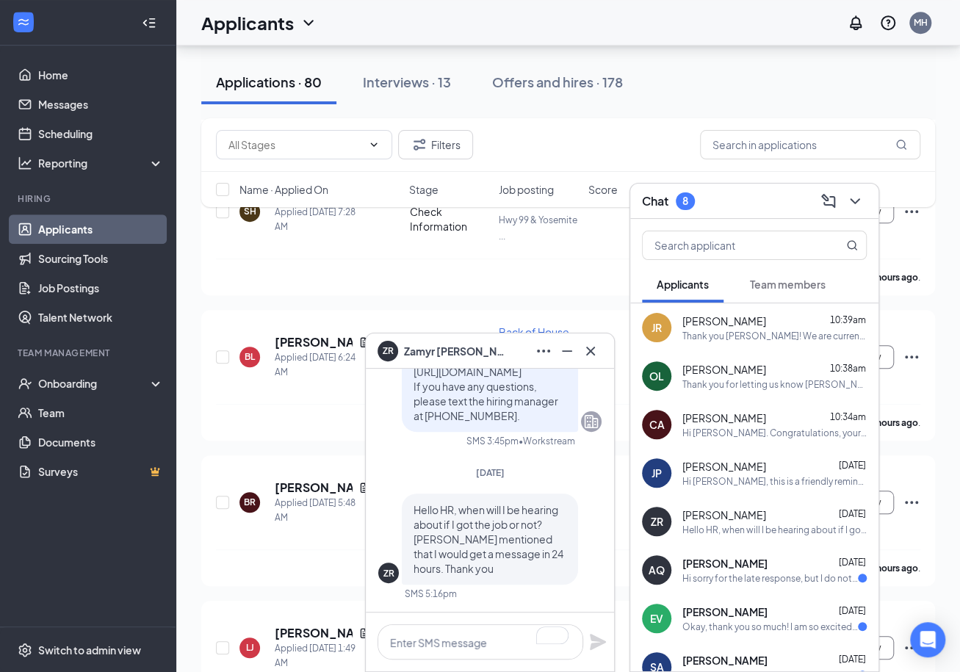
click at [754, 575] on div "Hi sorry for the late response, but I do not think I could make it because I do…" at bounding box center [769, 578] width 175 height 12
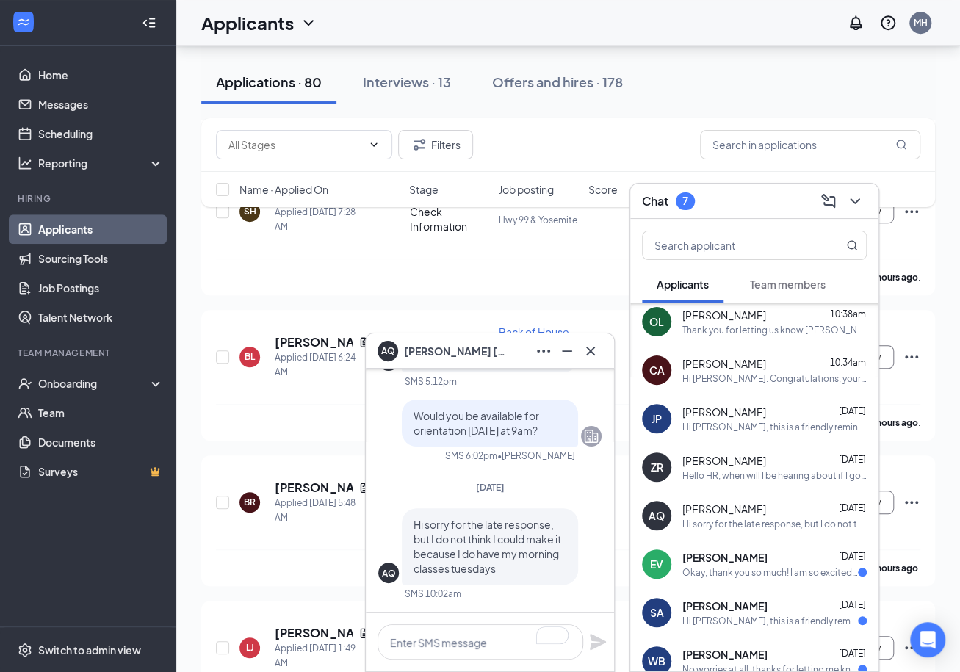
click at [754, 570] on div "Okay, thank you so much! I am so excited to get started!" at bounding box center [769, 572] width 175 height 12
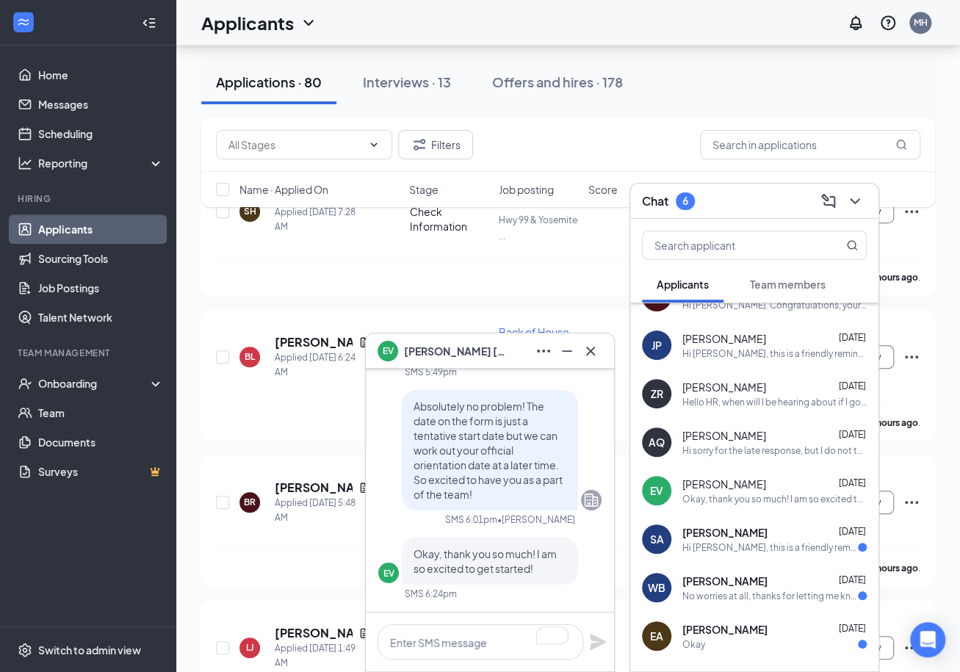
click at [754, 555] on div "SA [PERSON_NAME] [DATE] Hi [PERSON_NAME], this is a friendly reminder. Your mee…" at bounding box center [754, 539] width 248 height 48
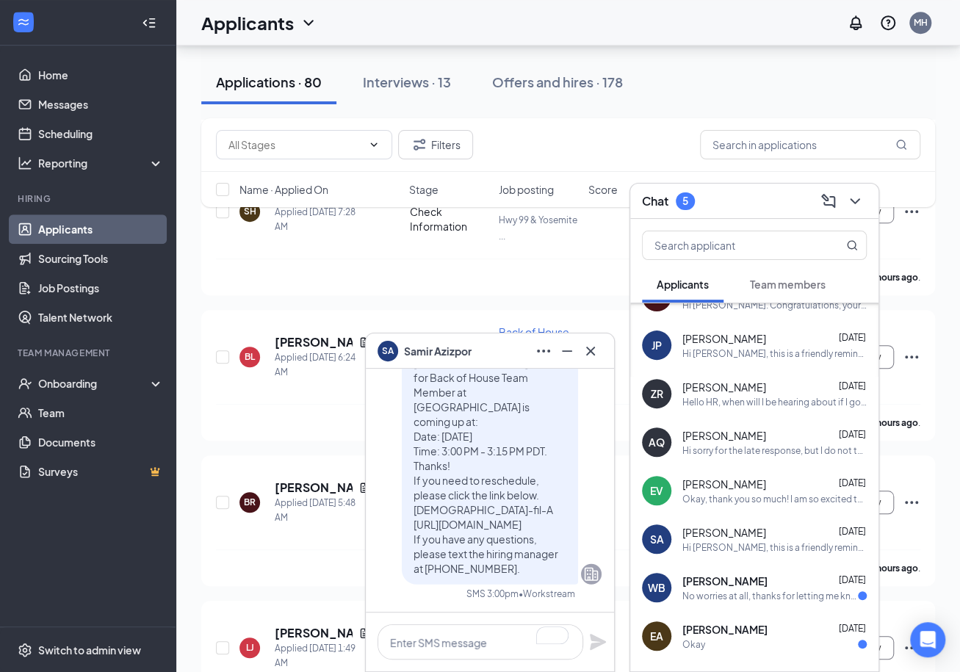
click at [754, 598] on div "No worries at all, thanks for letting me know! [DATE] 2:15 still works, looking…" at bounding box center [769, 596] width 175 height 12
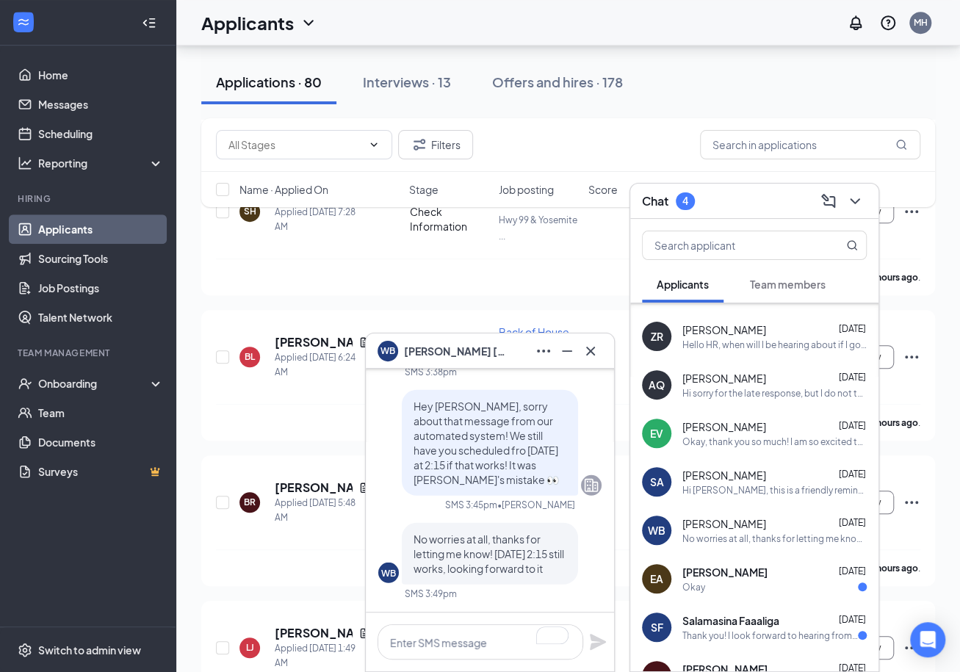
click at [754, 596] on div "EA [PERSON_NAME] [DATE] Okay" at bounding box center [754, 578] width 248 height 48
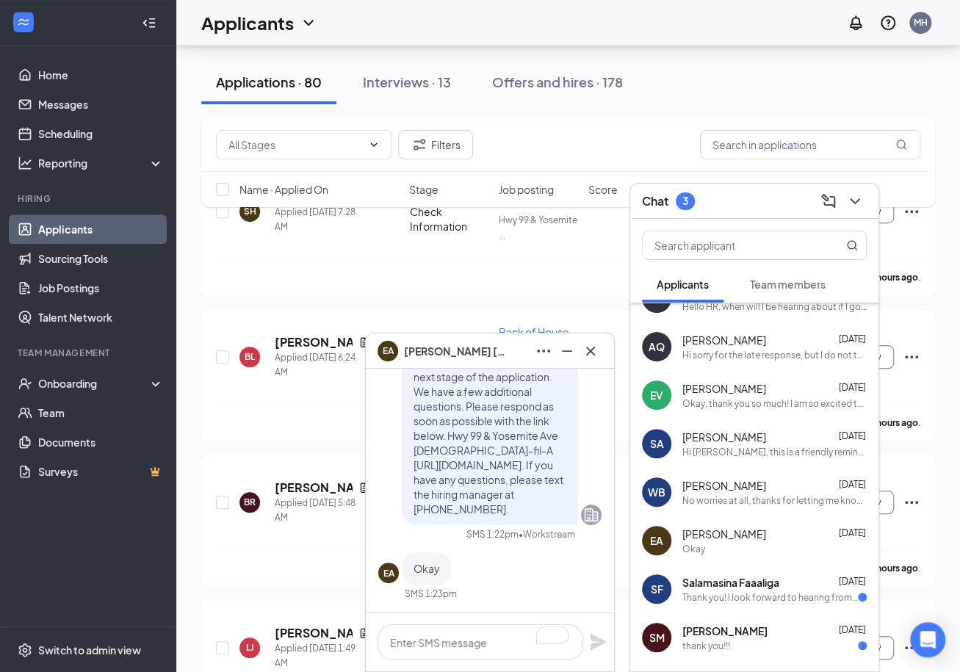
click at [754, 596] on div "Thank you! I look forward to hearing from you!" at bounding box center [769, 597] width 175 height 12
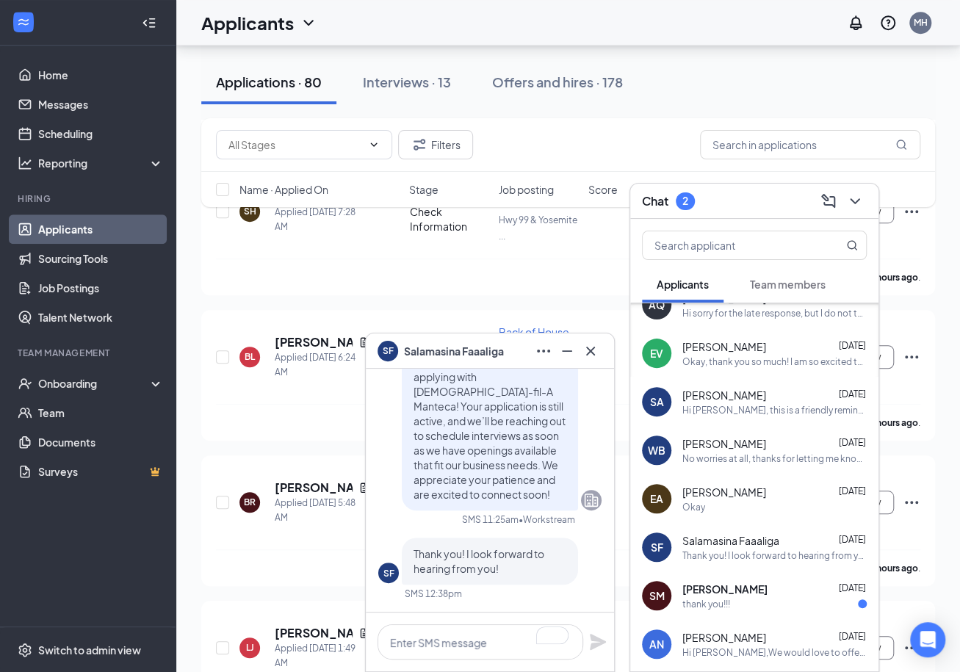
scroll to position [266, 0]
click at [754, 597] on div "thank you!!!" at bounding box center [774, 603] width 184 height 12
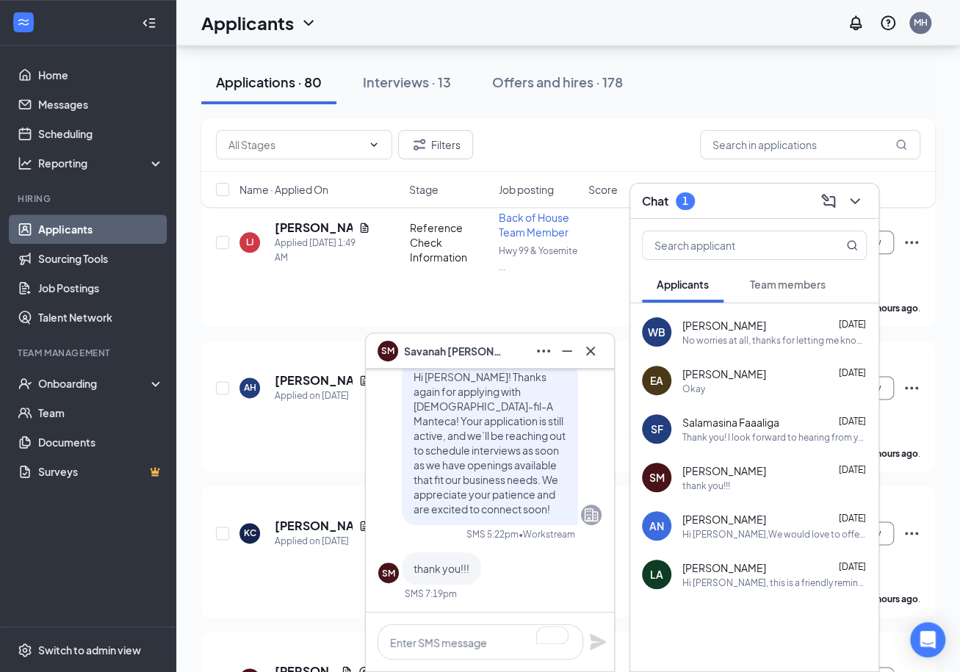
scroll to position [0, 0]
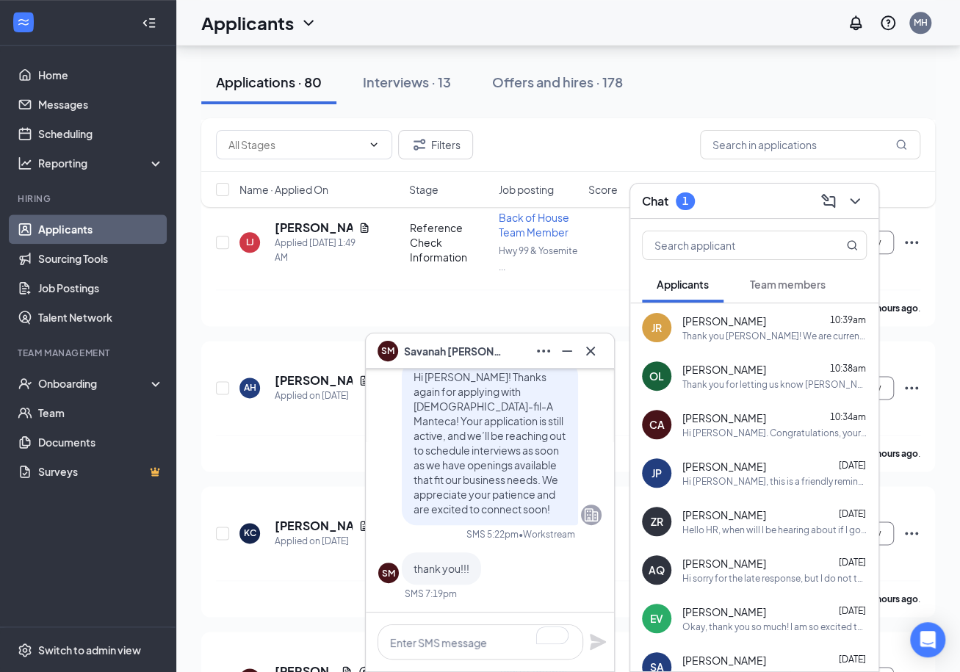
click at [754, 304] on div "JR [PERSON_NAME] 10:39am Thank you [PERSON_NAME]! We are currently in a round o…" at bounding box center [754, 327] width 248 height 48
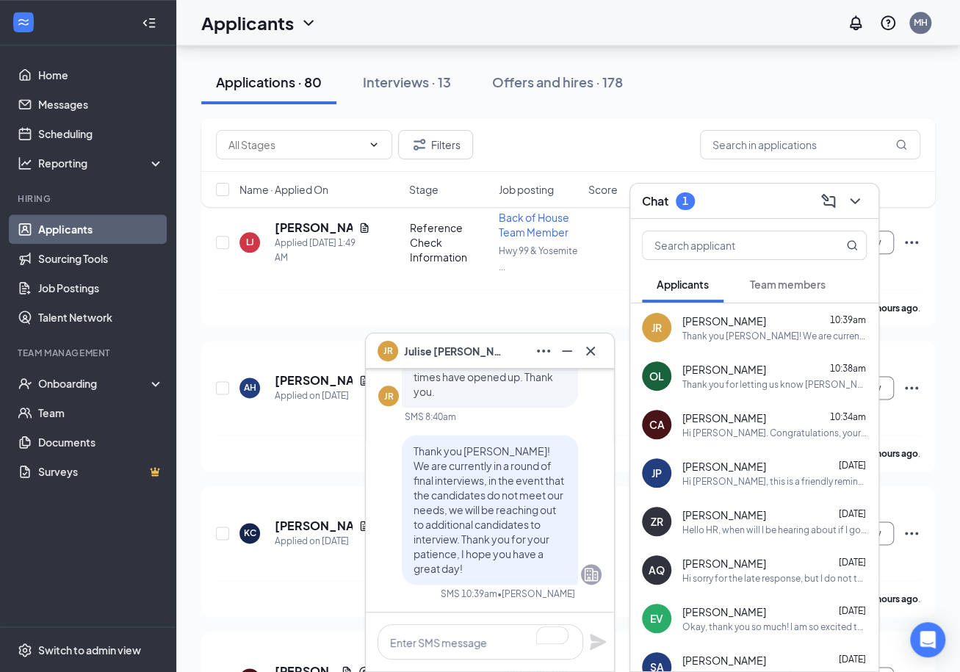
click at [754, 294] on button "Team members" at bounding box center [787, 284] width 105 height 37
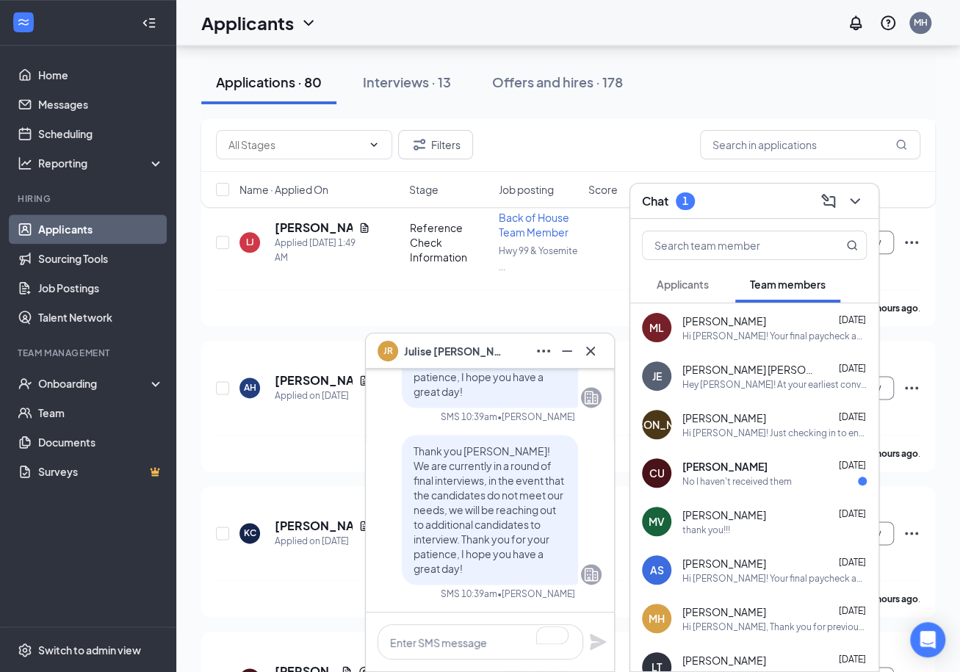
click at [754, 479] on div "No I haven't received them" at bounding box center [736, 481] width 109 height 12
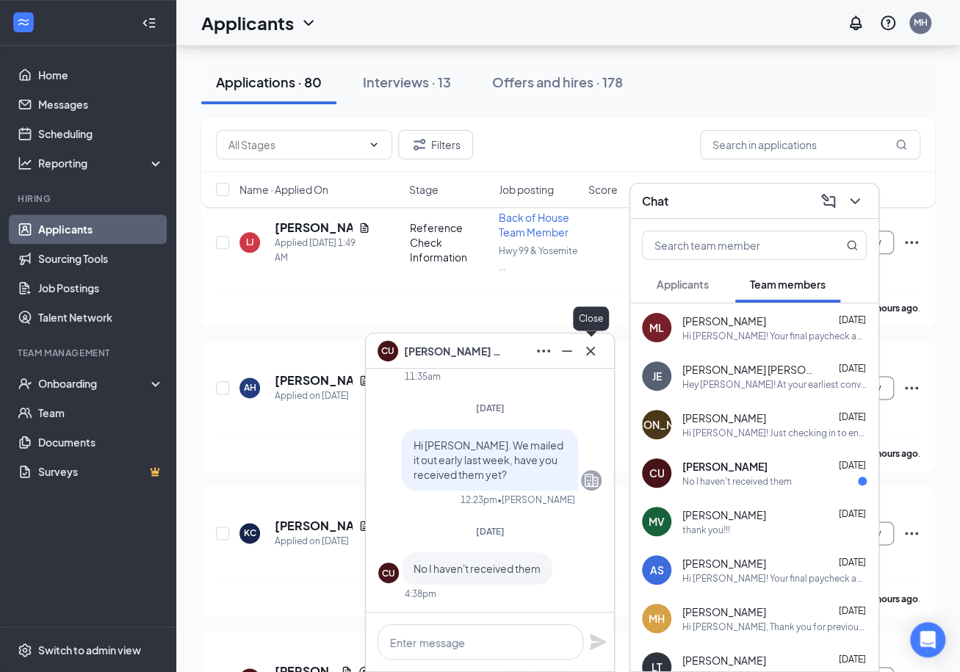
click at [590, 352] on icon "Cross" at bounding box center [590, 351] width 18 height 18
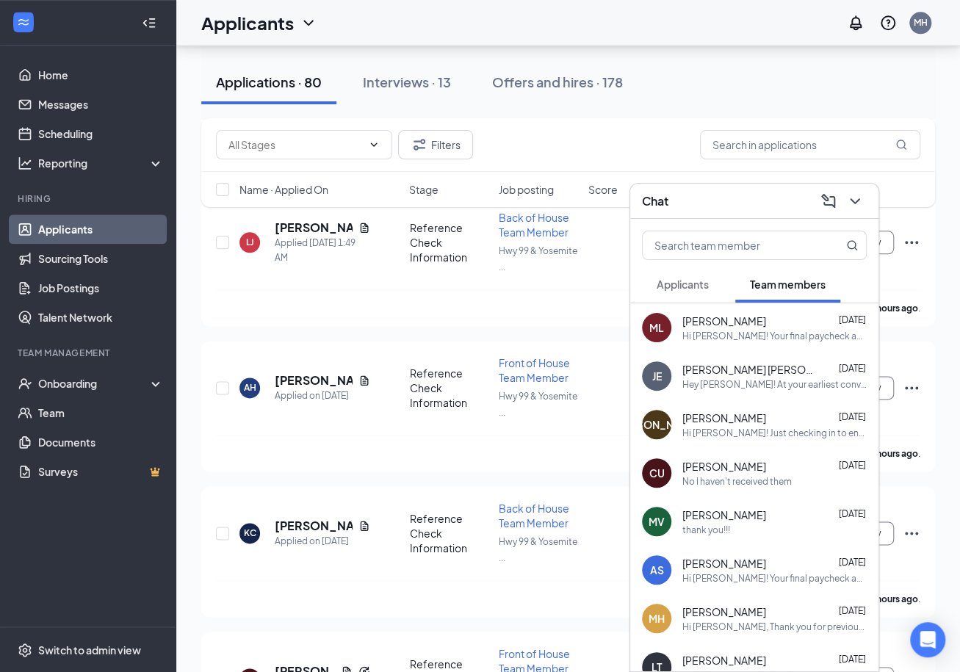
click at [687, 294] on button "Applicants" at bounding box center [682, 284] width 81 height 37
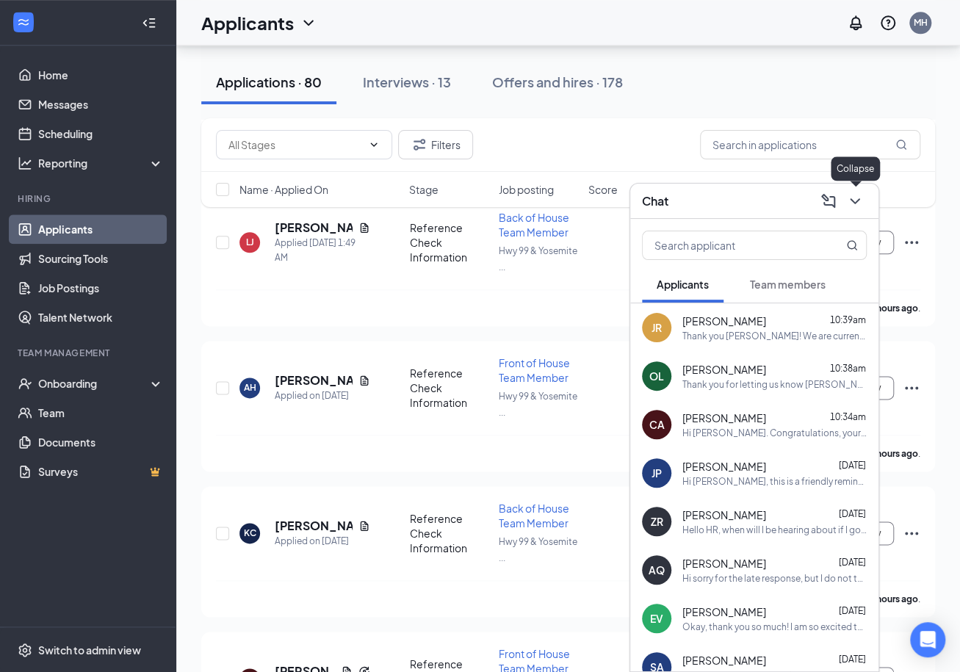
click at [754, 201] on icon "ChevronDown" at bounding box center [855, 201] width 18 height 18
